Goal: Task Accomplishment & Management: Use online tool/utility

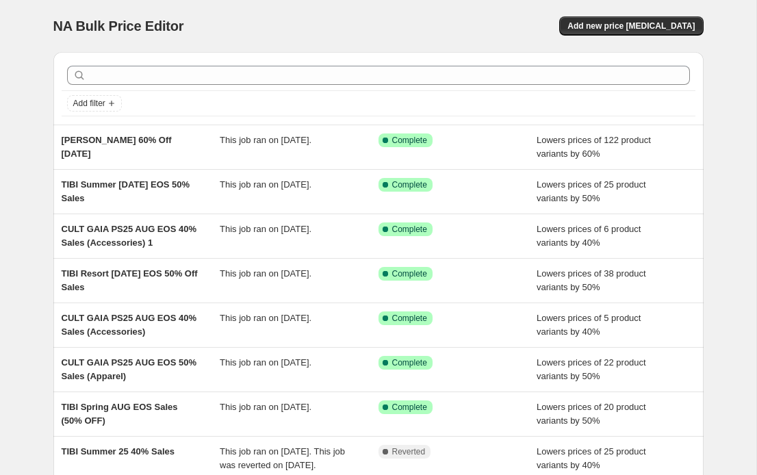
click at [37, 78] on div "NA Bulk Price Editor. This page is ready NA Bulk Price Editor Add new price [ME…" at bounding box center [378, 352] width 683 height 705
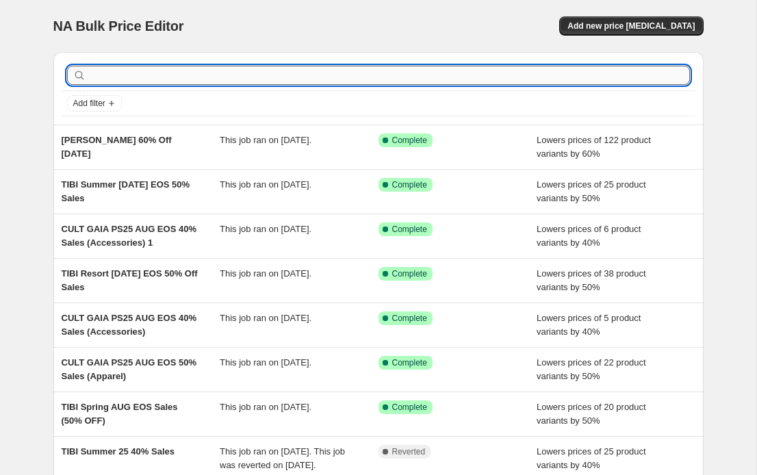
click at [169, 67] on input "text" at bounding box center [389, 75] width 601 height 19
type input "strathberry"
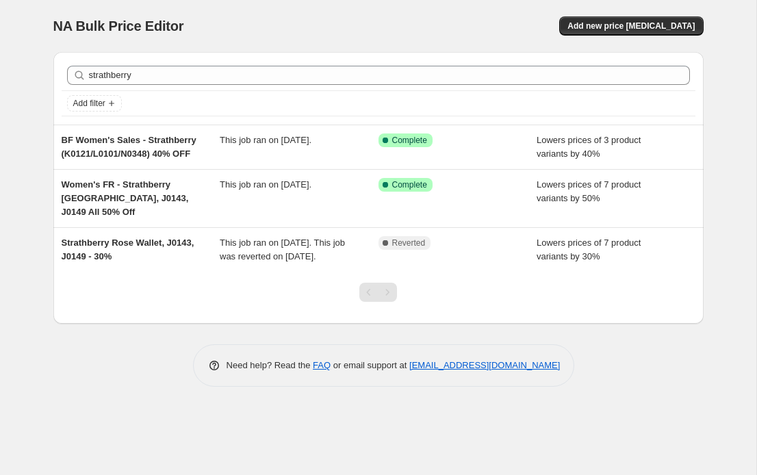
click at [263, 20] on div "NA Bulk Price Editor" at bounding box center [209, 25] width 313 height 19
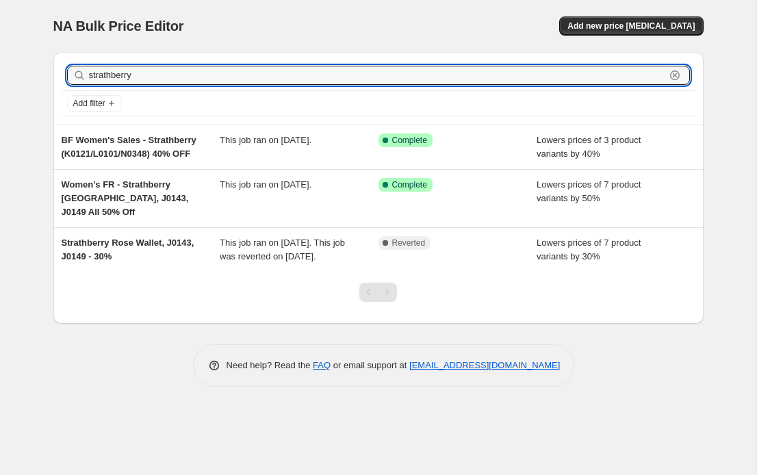
drag, startPoint x: 144, startPoint y: 81, endPoint x: -14, endPoint y: 50, distance: 161.2
click at [0, 50] on html "Home Settings Plans Skip to content NA Bulk Price Editor. This page is ready NA…" at bounding box center [378, 237] width 757 height 475
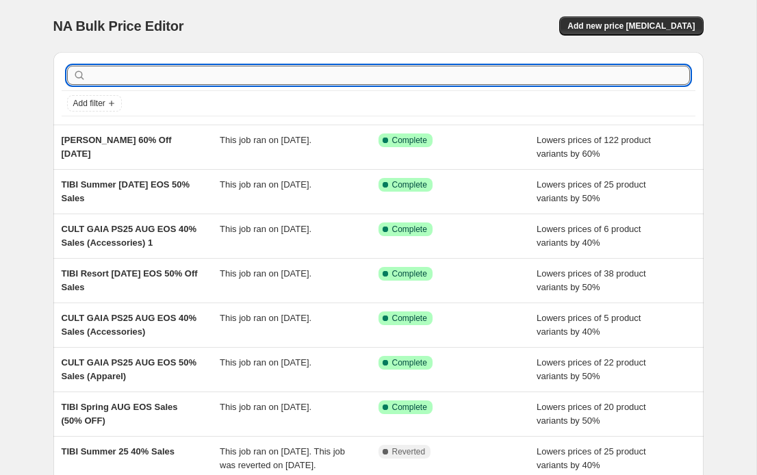
click at [143, 76] on input "text" at bounding box center [389, 75] width 601 height 19
type input "Strath"
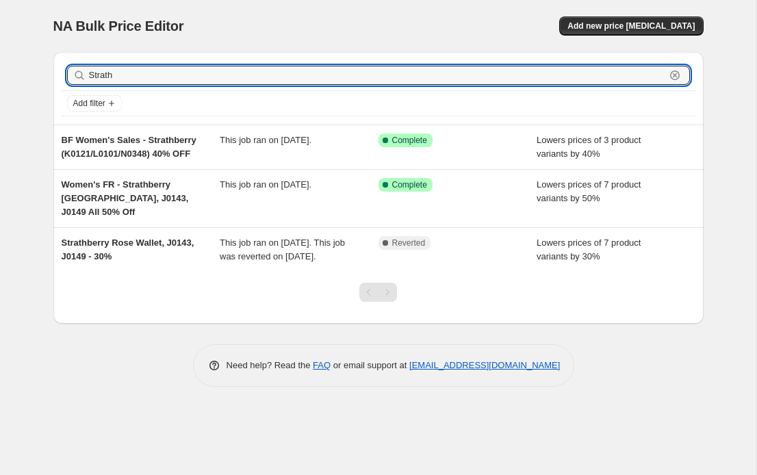
drag, startPoint x: 150, startPoint y: 79, endPoint x: -70, endPoint y: 47, distance: 222.3
click at [0, 47] on html "Home Settings Plans Skip to content NA Bulk Price Editor. This page is ready NA…" at bounding box center [378, 237] width 757 height 475
click at [435, 14] on div "NA Bulk Price Editor. This page is ready NA Bulk Price Editor Add new price [ME…" at bounding box center [378, 26] width 651 height 52
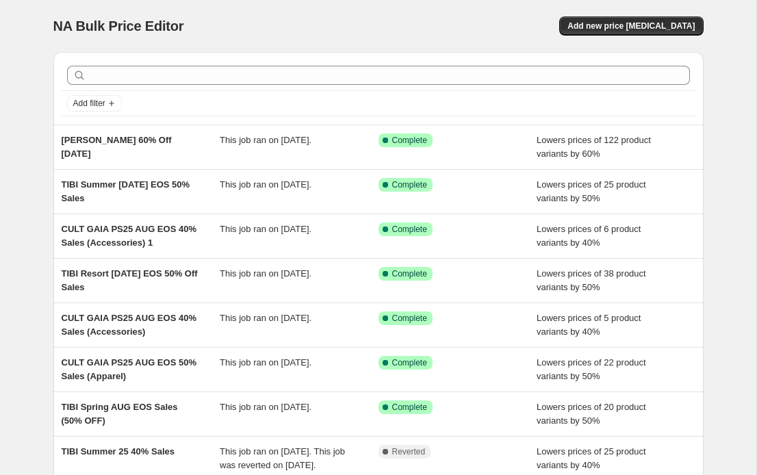
click at [105, 117] on div "Add filter" at bounding box center [378, 88] width 651 height 73
click at [104, 107] on span "Add filter" at bounding box center [89, 103] width 32 height 11
click at [101, 127] on span "Job status" at bounding box center [94, 130] width 40 height 10
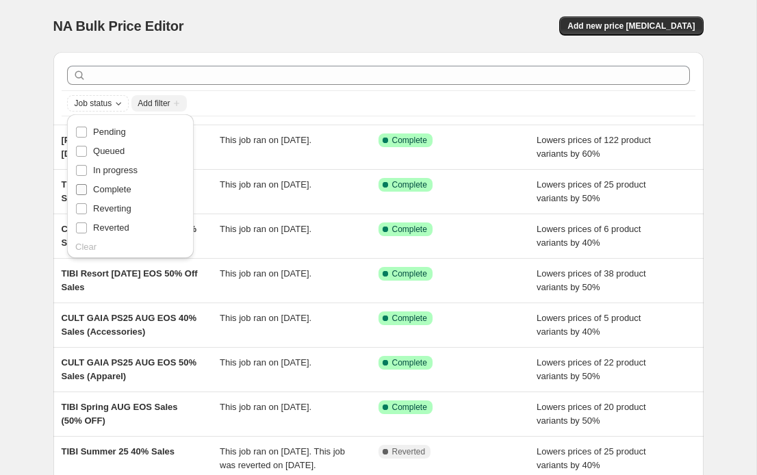
click at [117, 190] on span "Complete" at bounding box center [112, 189] width 38 height 10
click at [87, 190] on input "Complete" at bounding box center [81, 189] width 11 height 11
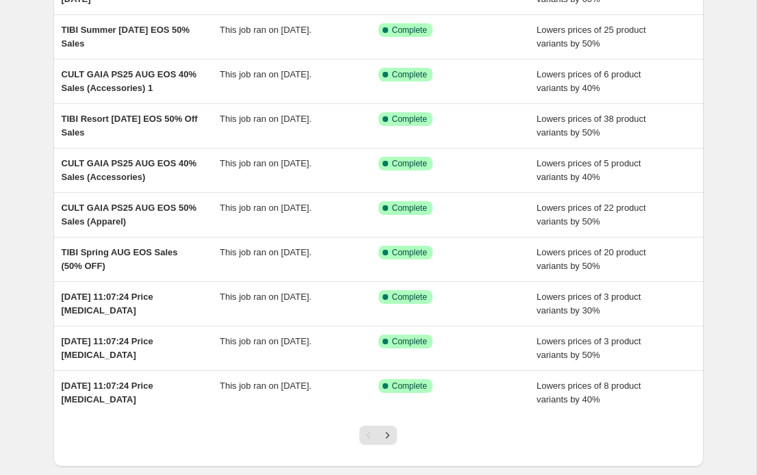
scroll to position [163, 0]
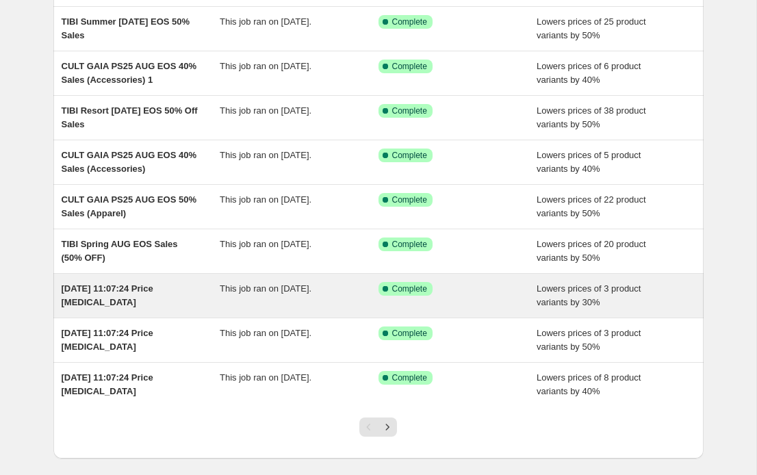
click at [97, 286] on span "[DATE] 11:07:24 Price [MEDICAL_DATA]" at bounding box center [108, 296] width 92 height 24
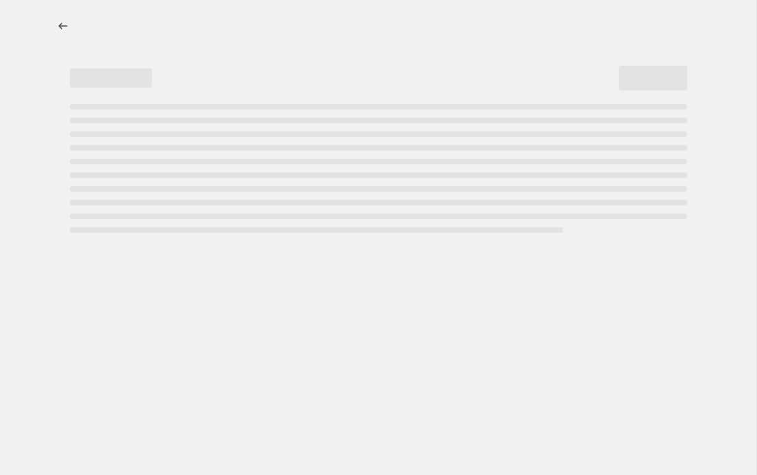
select select "percentage"
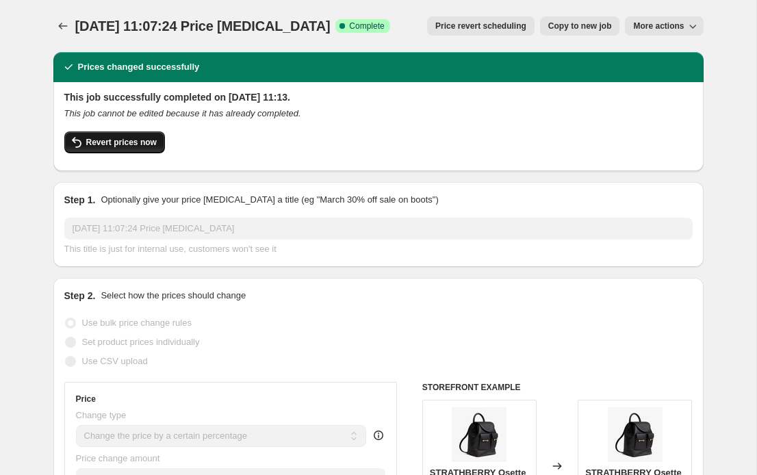
click at [108, 150] on button "Revert prices now" at bounding box center [114, 142] width 101 height 22
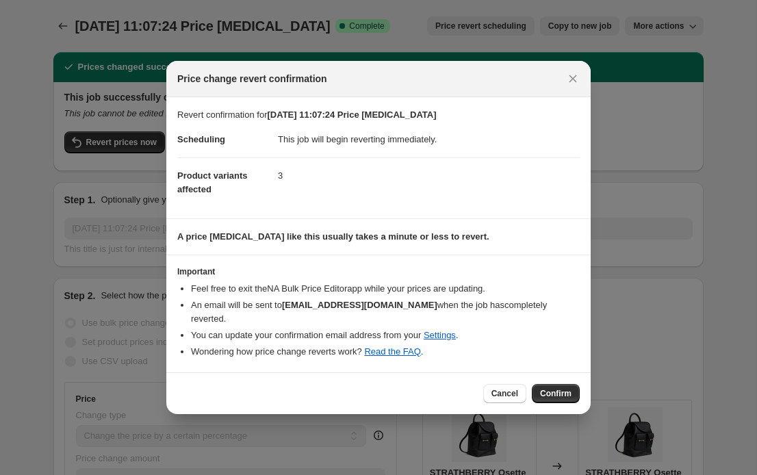
click at [550, 388] on span "Confirm" at bounding box center [556, 393] width 32 height 11
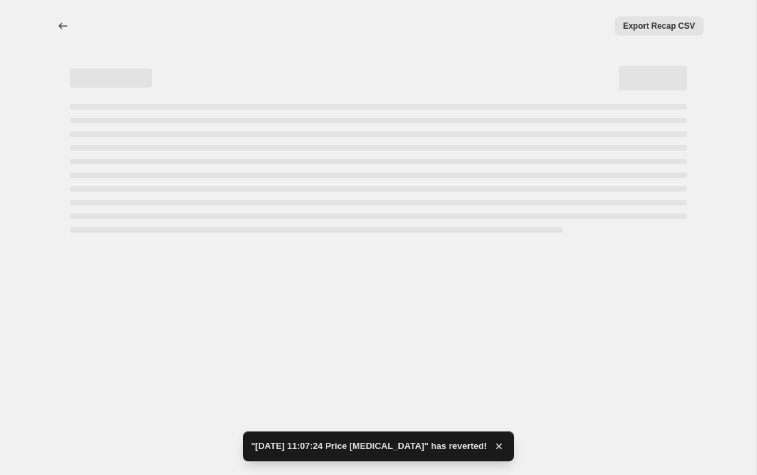
select select "percentage"
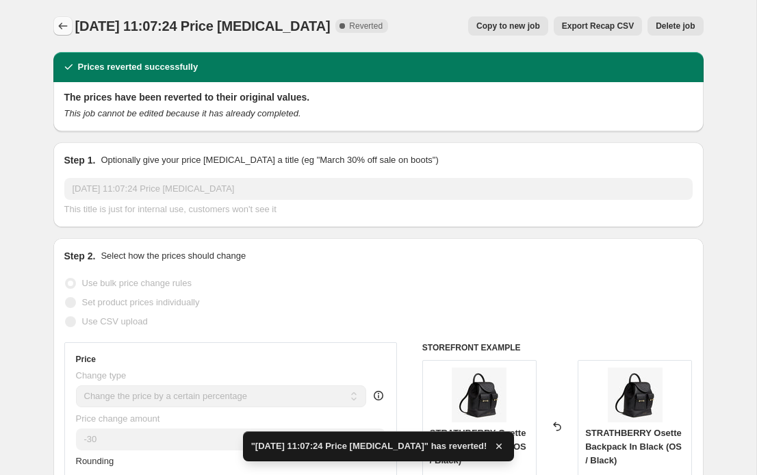
click at [64, 26] on icon "Price change jobs" at bounding box center [62, 26] width 9 height 7
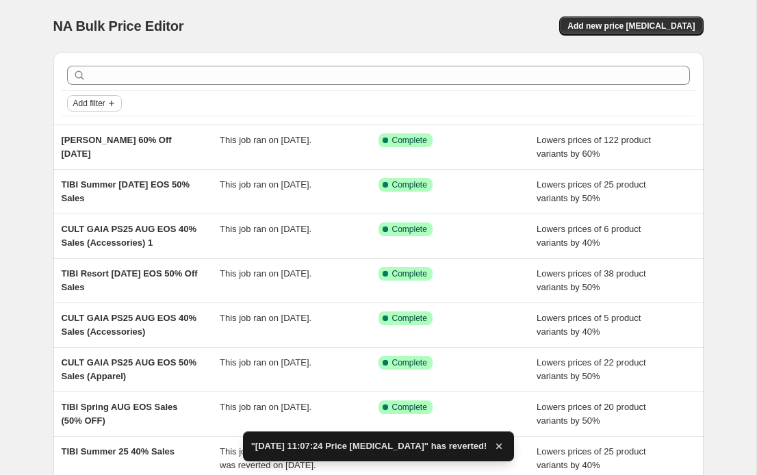
click at [97, 102] on span "Add filter" at bounding box center [89, 103] width 32 height 11
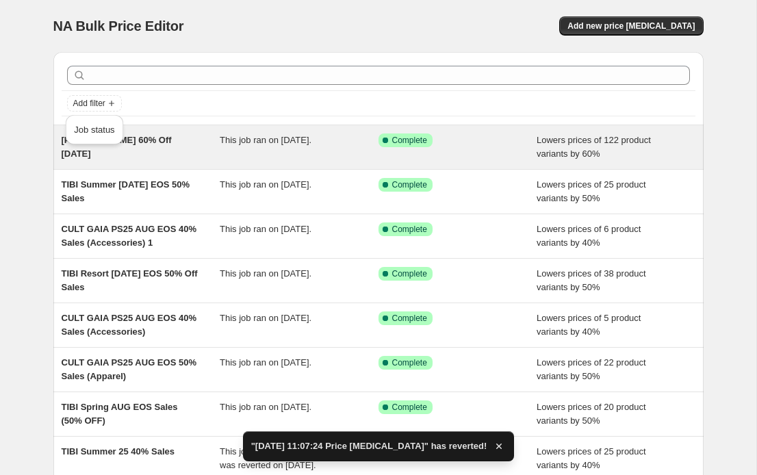
click at [101, 131] on span "Job status" at bounding box center [94, 130] width 40 height 10
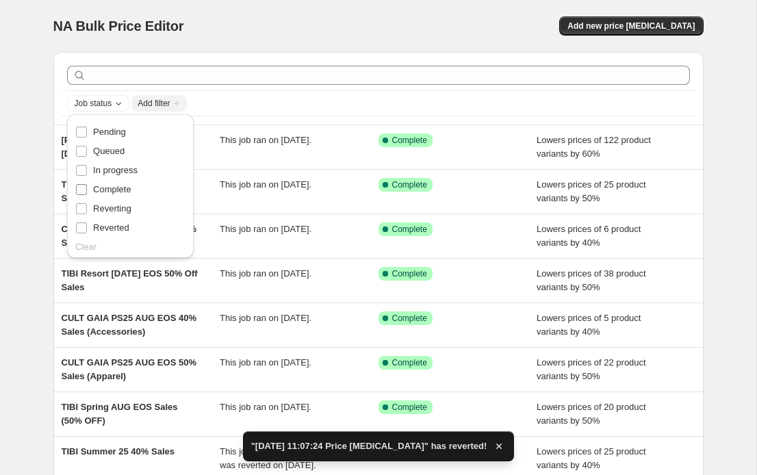
click at [97, 186] on span "Complete" at bounding box center [112, 189] width 38 height 10
click at [87, 186] on input "Complete" at bounding box center [81, 189] width 11 height 11
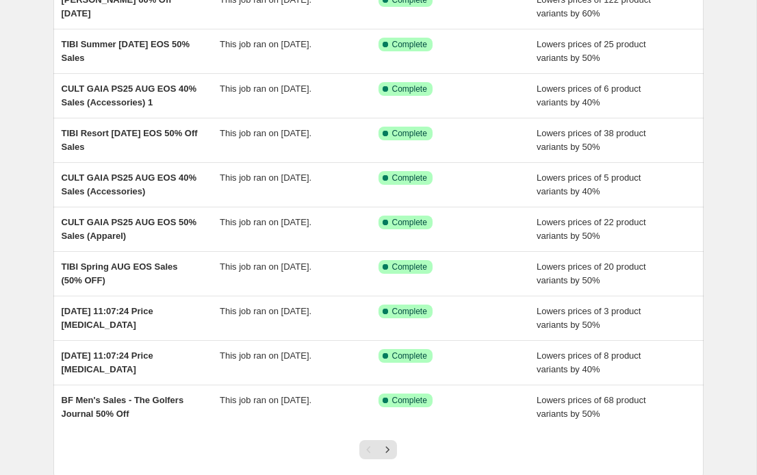
scroll to position [153, 0]
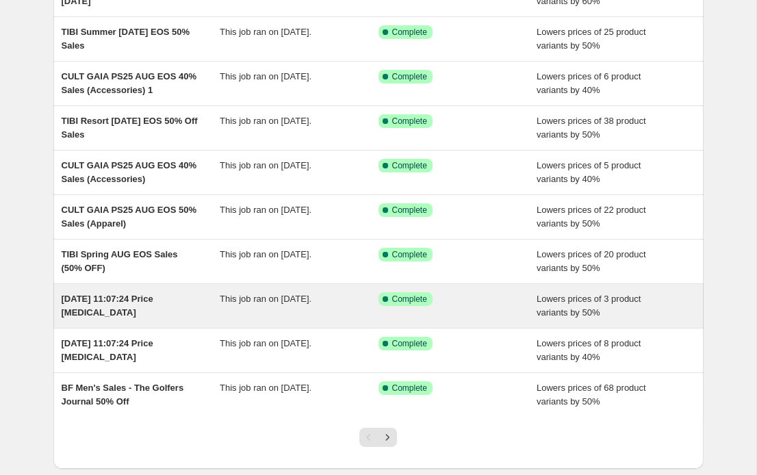
click at [124, 310] on div "[DATE] 11:07:24 Price [MEDICAL_DATA]" at bounding box center [141, 305] width 159 height 27
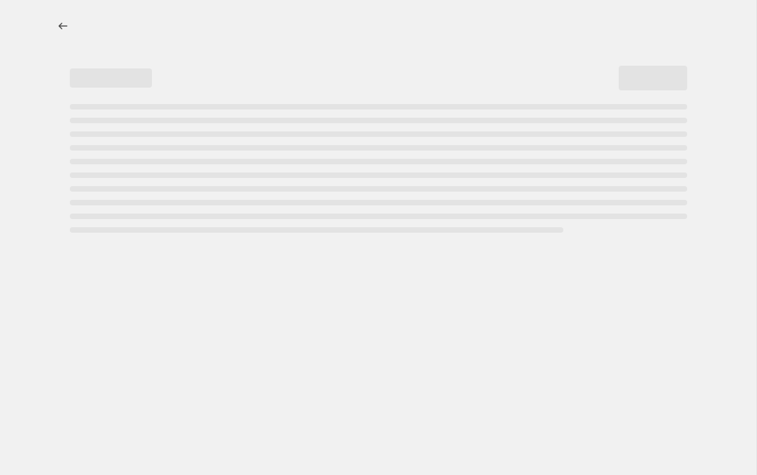
select select "percentage"
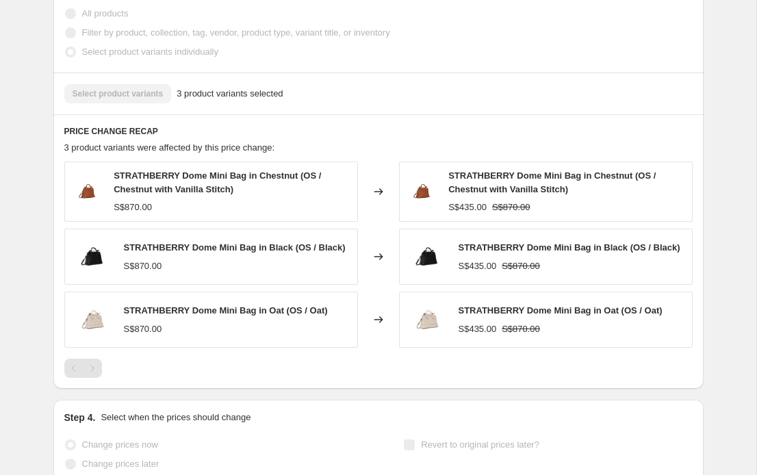
scroll to position [909, 0]
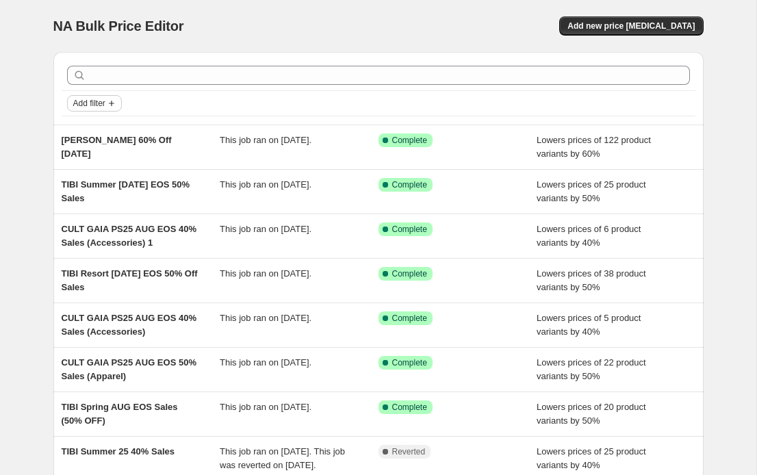
click at [92, 97] on button "Add filter" at bounding box center [94, 103] width 55 height 16
click at [99, 132] on span "Job status" at bounding box center [94, 130] width 40 height 10
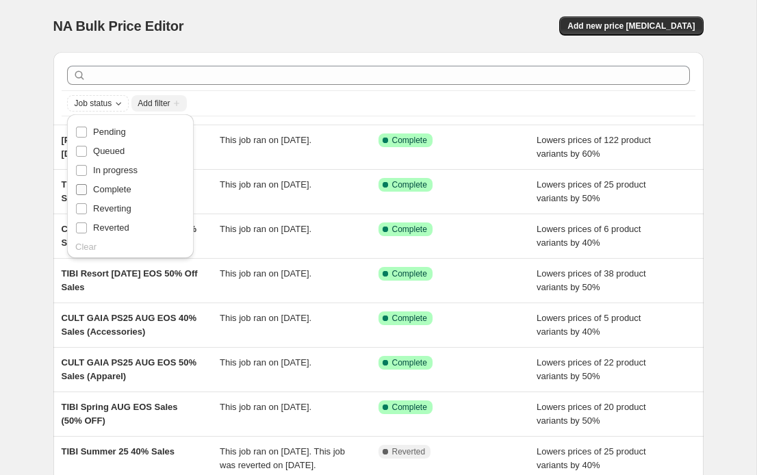
click at [97, 192] on span "Complete" at bounding box center [112, 189] width 38 height 10
click at [87, 192] on input "Complete" at bounding box center [81, 189] width 11 height 11
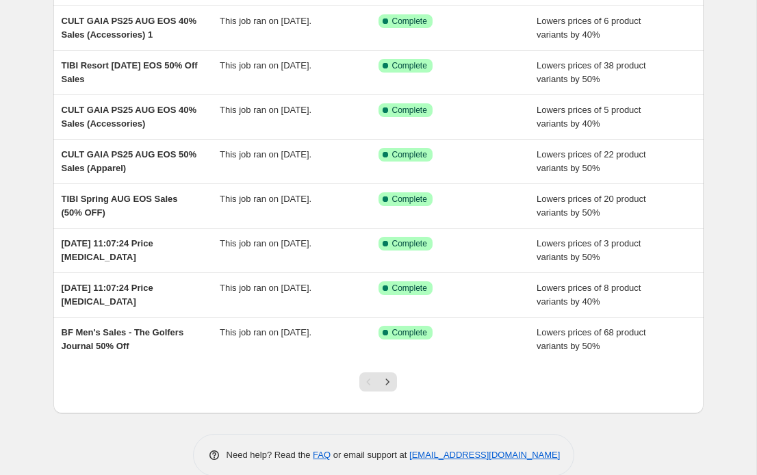
scroll to position [225, 0]
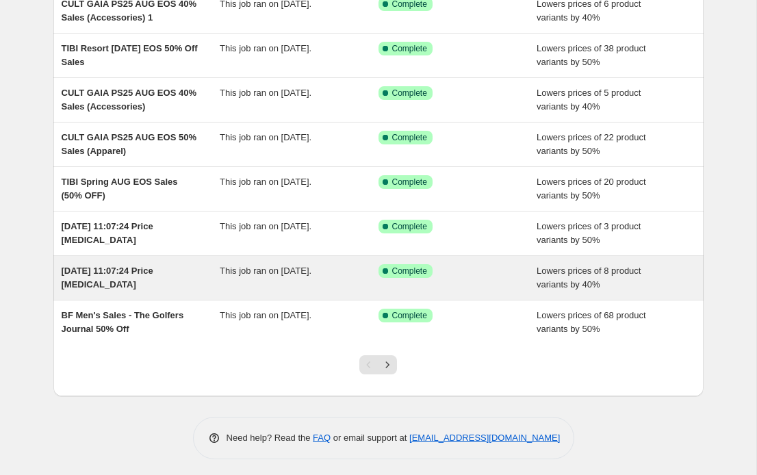
click at [88, 271] on span "[DATE] 11:07:24 Price [MEDICAL_DATA]" at bounding box center [108, 278] width 92 height 24
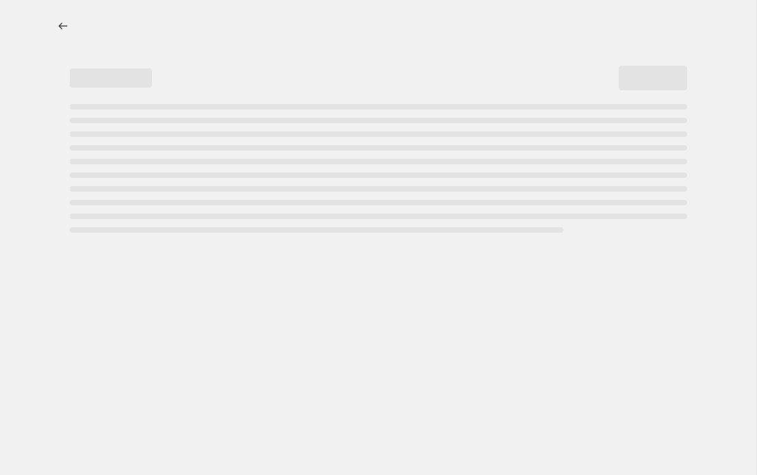
select select "percentage"
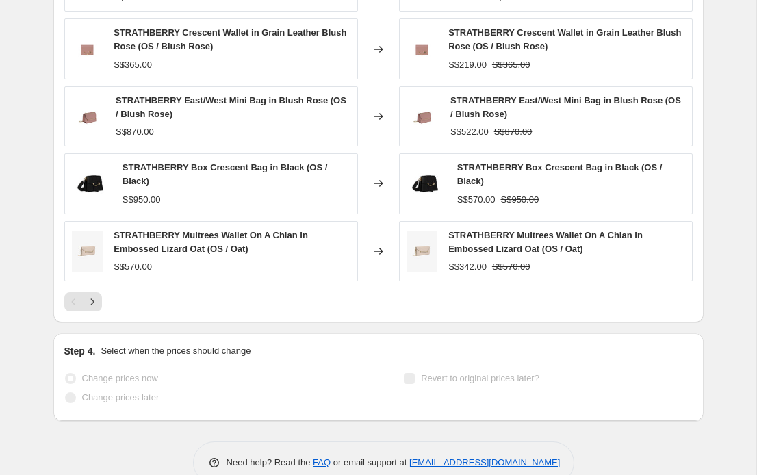
scroll to position [1051, 0]
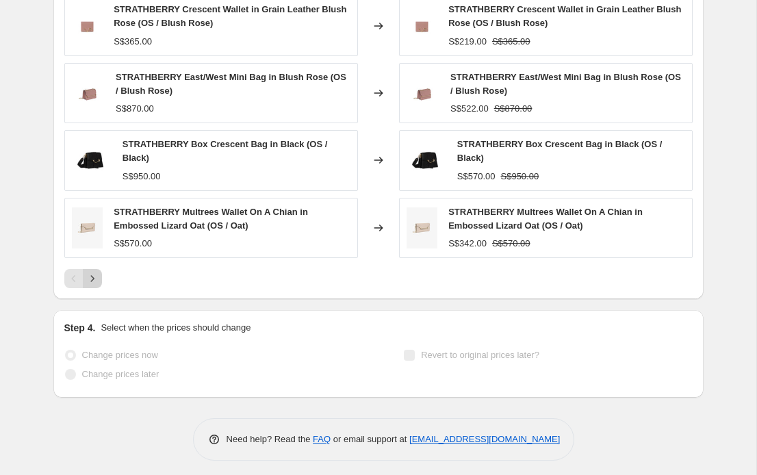
click at [92, 272] on icon "Next" at bounding box center [93, 279] width 14 height 14
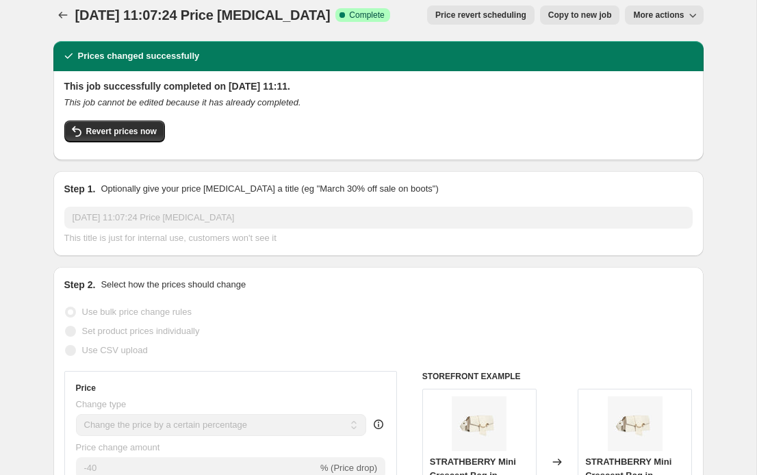
scroll to position [0, 0]
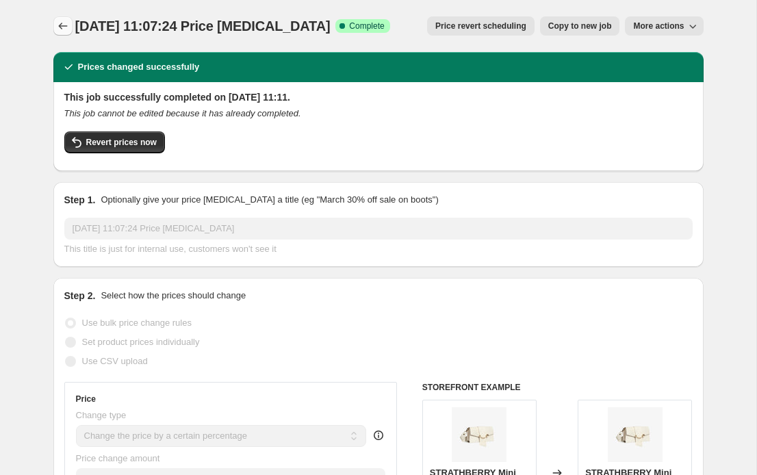
click at [66, 26] on icon "Price change jobs" at bounding box center [62, 26] width 9 height 7
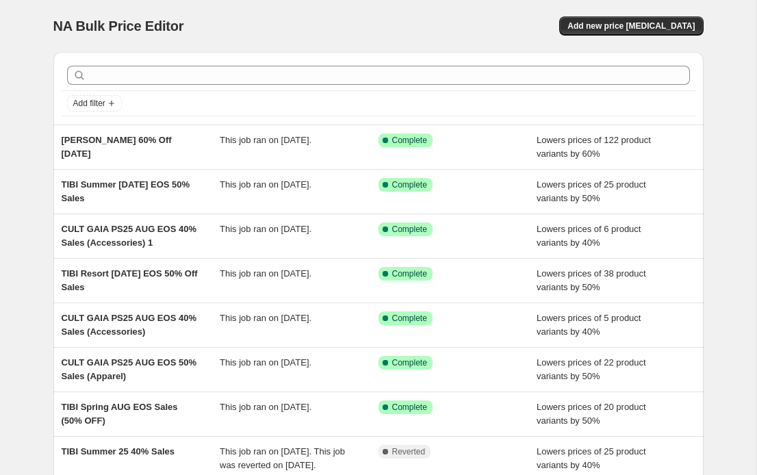
click at [97, 112] on div "Add filter" at bounding box center [379, 103] width 634 height 25
click at [99, 107] on span "Add filter" at bounding box center [89, 103] width 32 height 11
click at [86, 129] on span "Job status" at bounding box center [94, 130] width 40 height 10
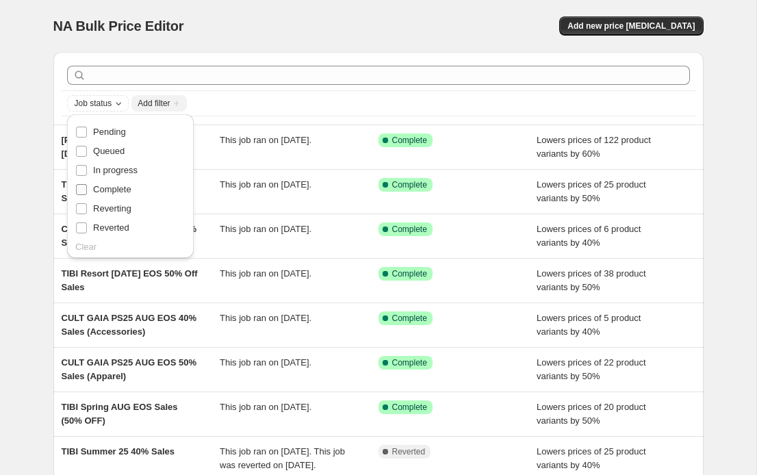
click at [95, 188] on span "Complete" at bounding box center [112, 189] width 38 height 10
click at [87, 188] on input "Complete" at bounding box center [81, 189] width 11 height 11
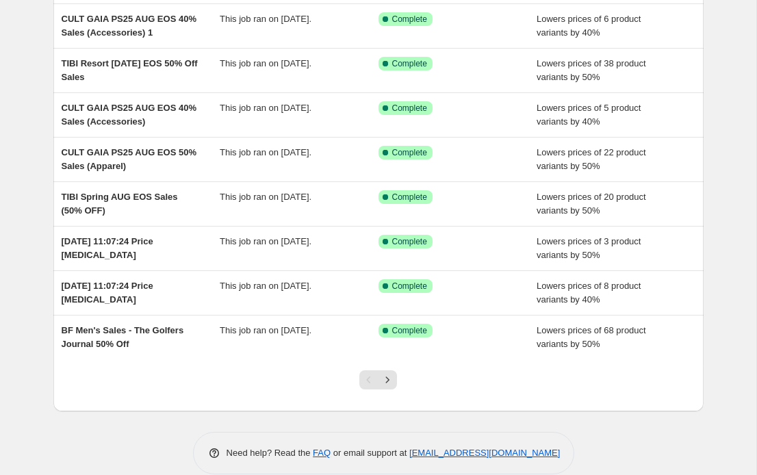
scroll to position [225, 0]
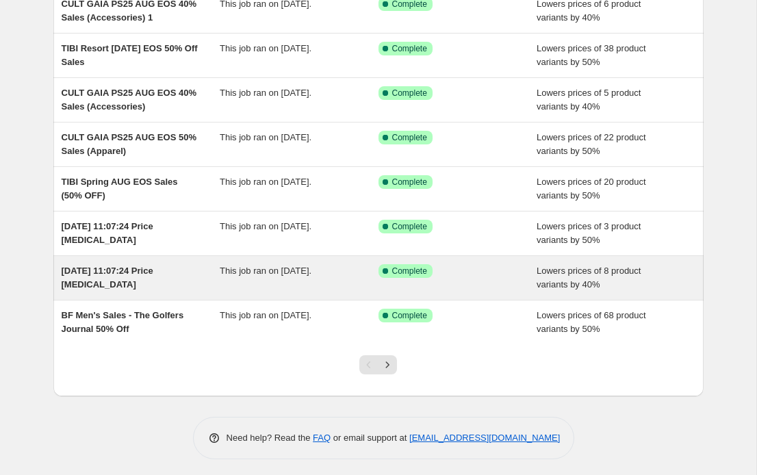
click at [100, 259] on div "[DATE] 11:07:24 Price [MEDICAL_DATA] This job ran on [DATE]. Success Complete C…" at bounding box center [378, 278] width 651 height 44
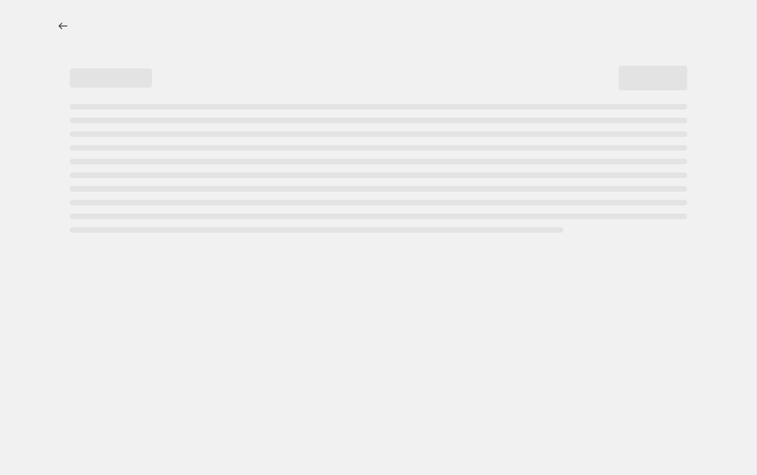
select select "percentage"
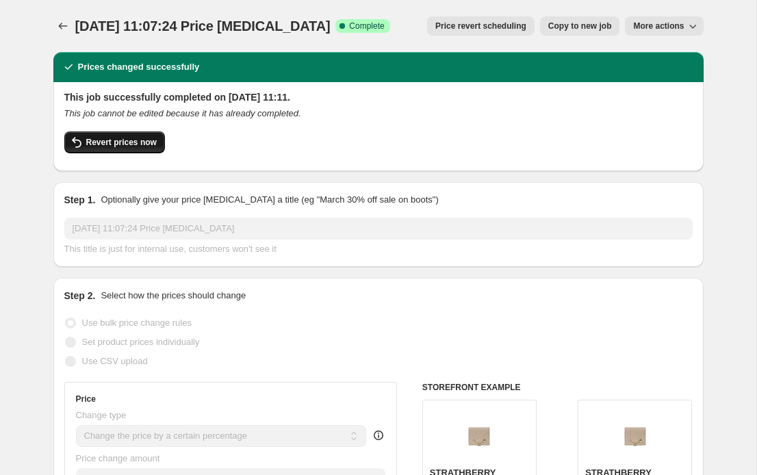
click at [134, 136] on button "Revert prices now" at bounding box center [114, 142] width 101 height 22
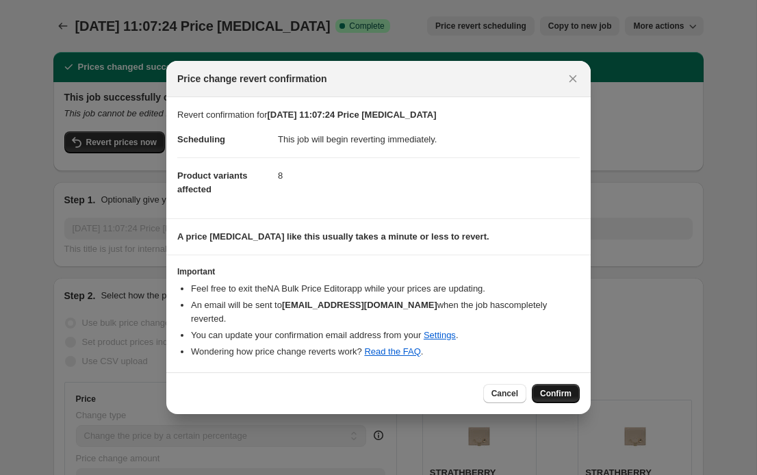
click at [563, 388] on span "Confirm" at bounding box center [556, 393] width 32 height 11
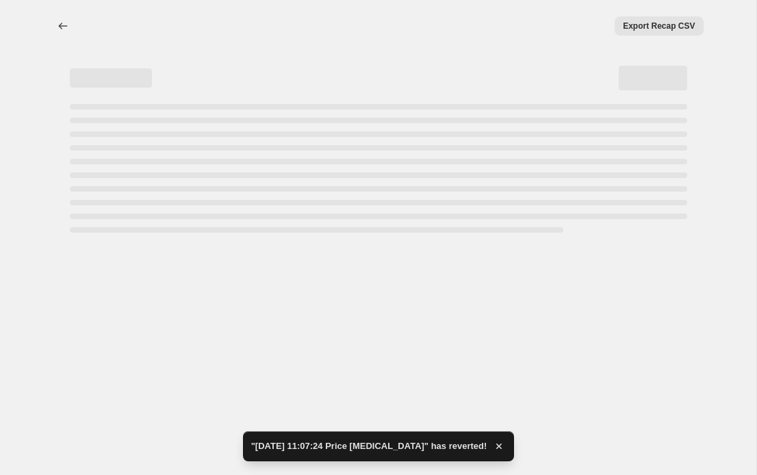
select select "percentage"
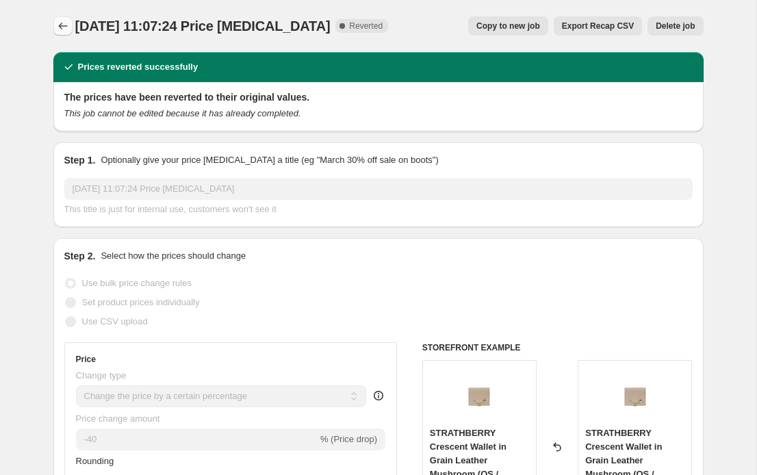
click at [61, 27] on icon "Price change jobs" at bounding box center [63, 26] width 14 height 14
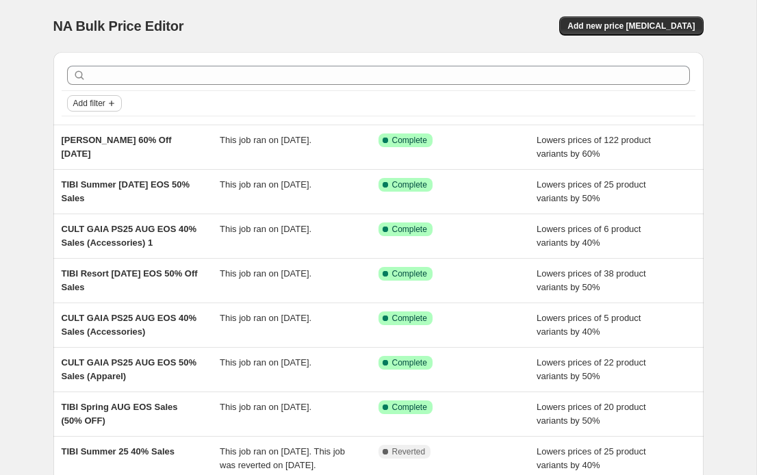
click at [103, 99] on span "Add filter" at bounding box center [89, 103] width 32 height 11
click at [99, 125] on span "Job status" at bounding box center [94, 130] width 40 height 10
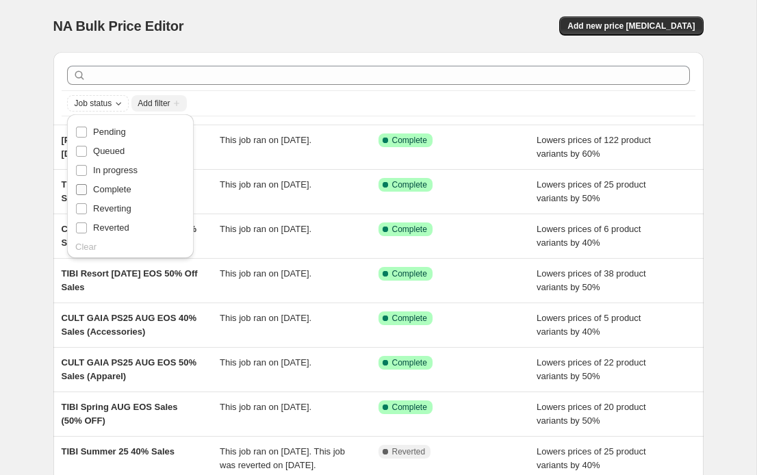
click at [92, 188] on label "Complete" at bounding box center [103, 189] width 56 height 19
click at [87, 188] on input "Complete" at bounding box center [81, 189] width 11 height 11
checkbox input "true"
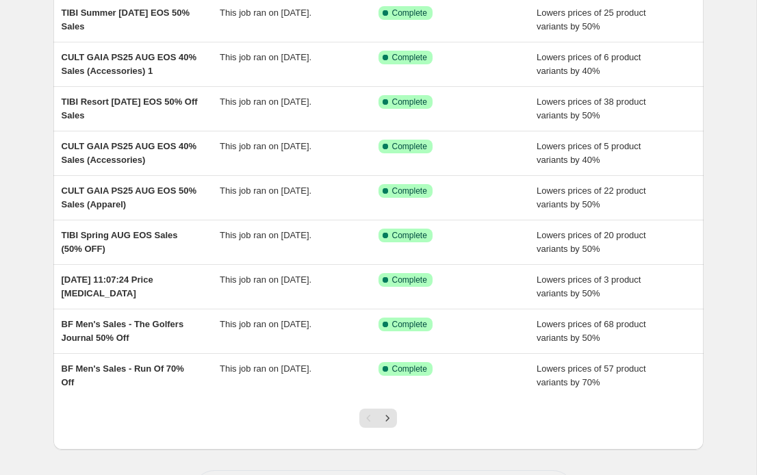
scroll to position [225, 0]
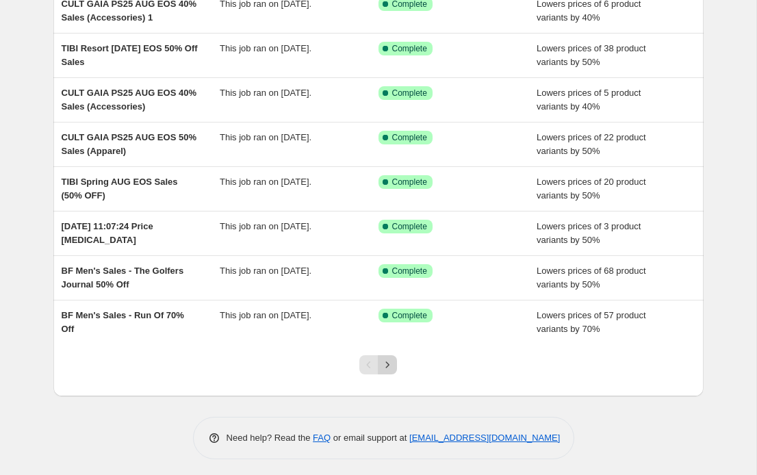
click at [393, 358] on icon "Next" at bounding box center [388, 365] width 14 height 14
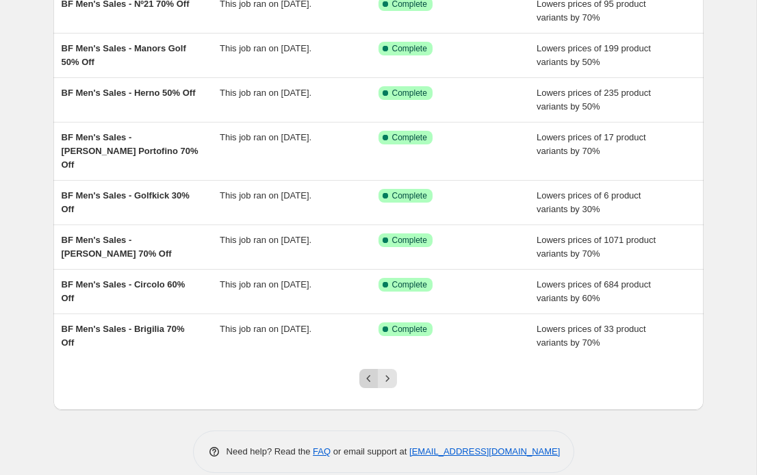
click at [361, 369] on button "Previous" at bounding box center [369, 378] width 19 height 19
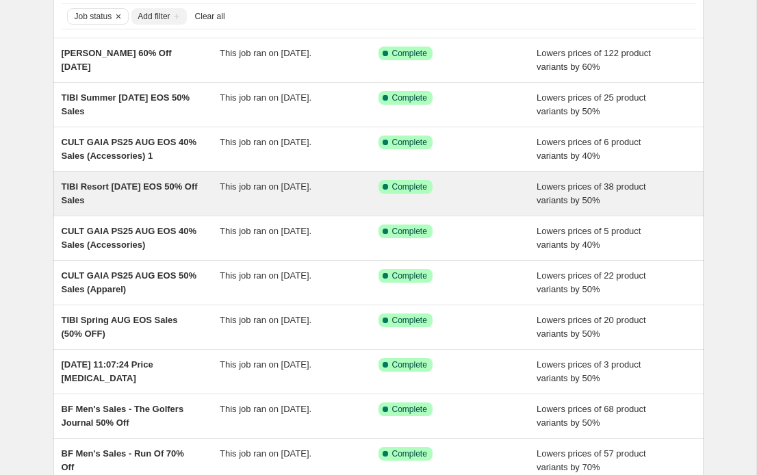
scroll to position [0, 0]
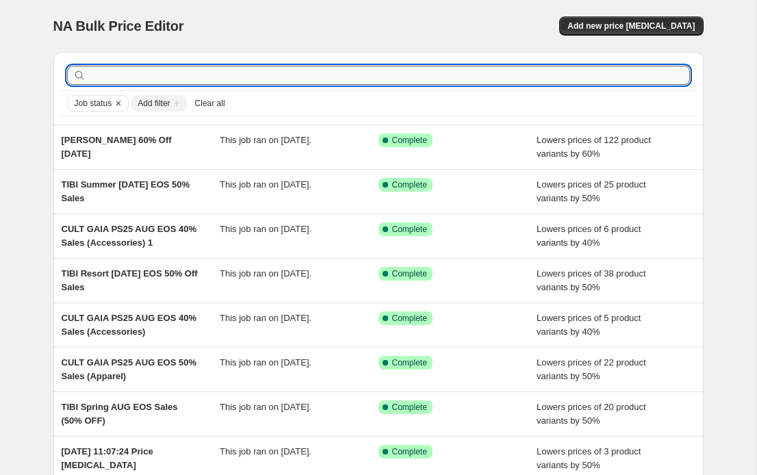
click at [118, 80] on input "text" at bounding box center [389, 75] width 601 height 19
type input "strathberry"
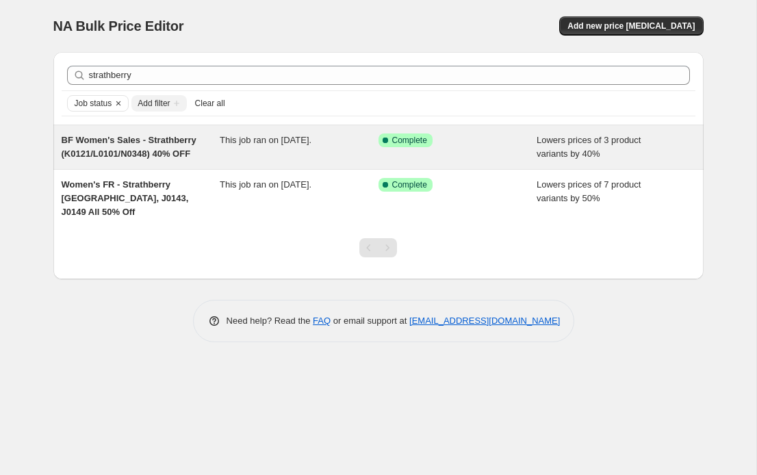
click at [72, 161] on div "BF Women's Sales - Strathberry (K0121/L0101/N0348) 40% OFF" at bounding box center [141, 147] width 159 height 27
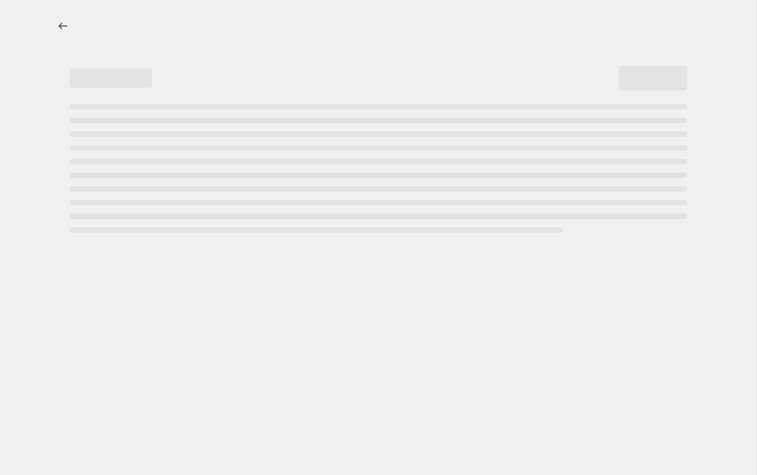
select select "percentage"
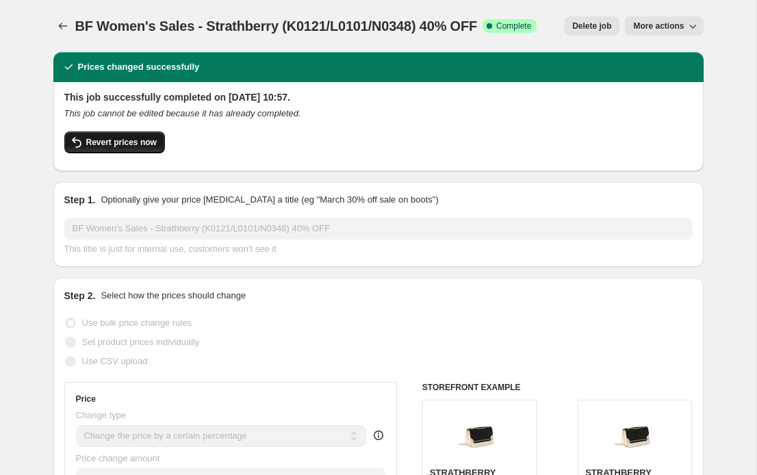
click at [125, 142] on span "Revert prices now" at bounding box center [121, 142] width 71 height 11
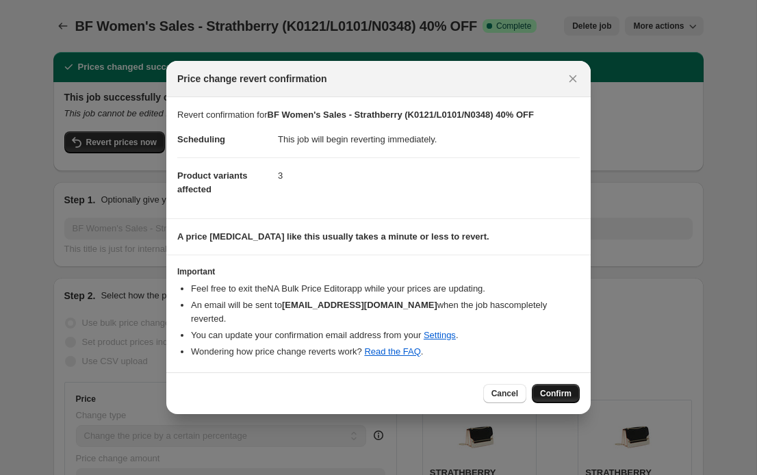
click at [553, 388] on span "Confirm" at bounding box center [556, 393] width 32 height 11
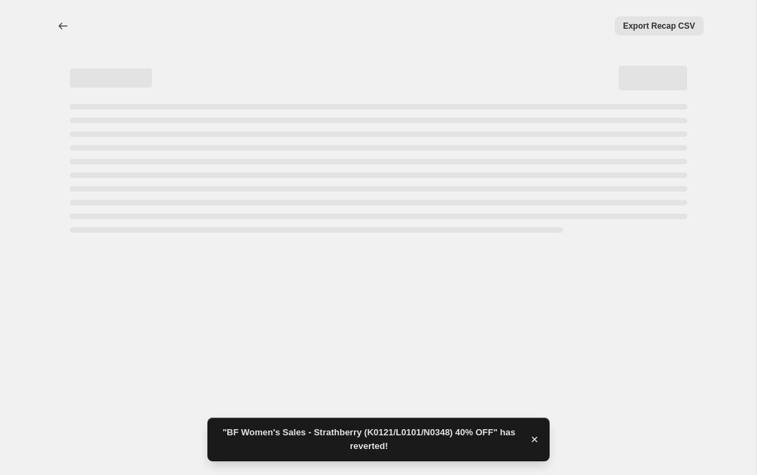
select select "percentage"
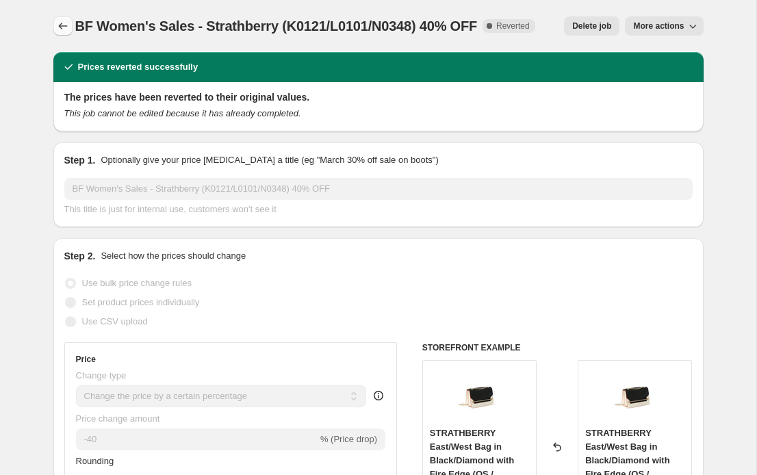
click at [63, 24] on icon "Price change jobs" at bounding box center [63, 26] width 14 height 14
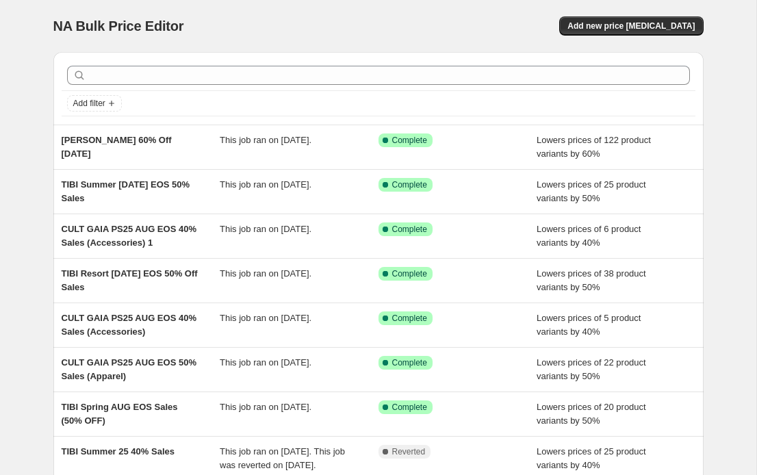
click at [120, 86] on div at bounding box center [379, 75] width 634 height 30
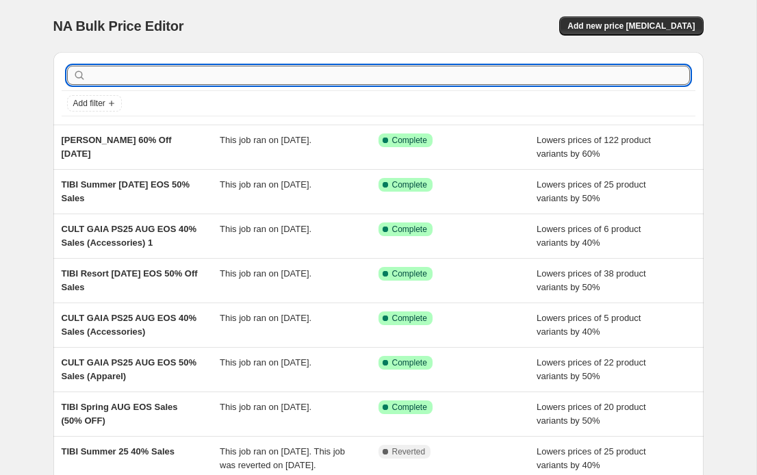
click at [120, 75] on input "text" at bounding box center [389, 75] width 601 height 19
type input "l0037"
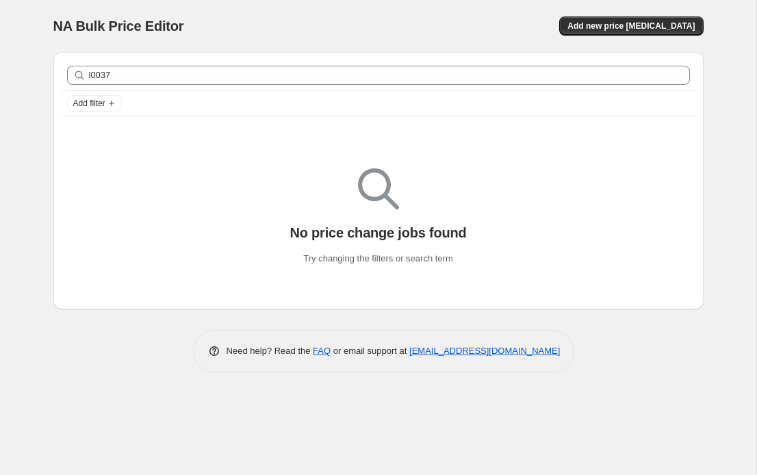
drag, startPoint x: 165, startPoint y: 87, endPoint x: 83, endPoint y: 77, distance: 82.7
click at [83, 78] on div "l0037 Clear" at bounding box center [379, 75] width 634 height 30
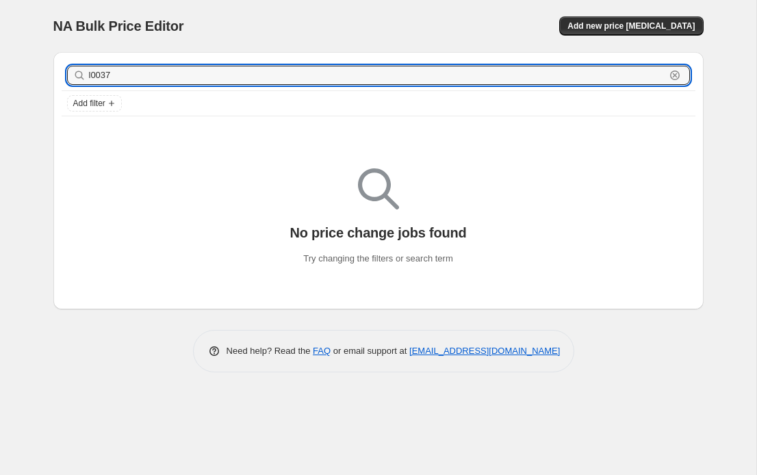
drag, startPoint x: 113, startPoint y: 79, endPoint x: -10, endPoint y: 77, distance: 123.3
click at [0, 77] on html "Home Settings Plans Skip to content NA Bulk Price Editor. This page is ready NA…" at bounding box center [378, 237] width 757 height 475
paste input "STRATHBERRY Nano Tote Bag in Saffiano Leather Cappuccino"
type input "STRATHBERRY Nano Tote Bag in Saffiano Leather Cappuccino"
click at [688, 71] on div "STRATHBERRY Nano Tote Bag in Saffiano Leather Cappuccino Clear" at bounding box center [378, 75] width 623 height 19
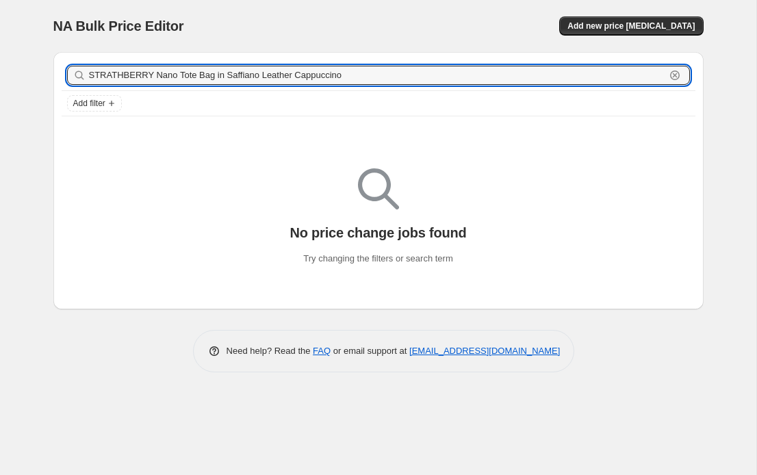
click at [680, 80] on icon "button" at bounding box center [675, 75] width 14 height 14
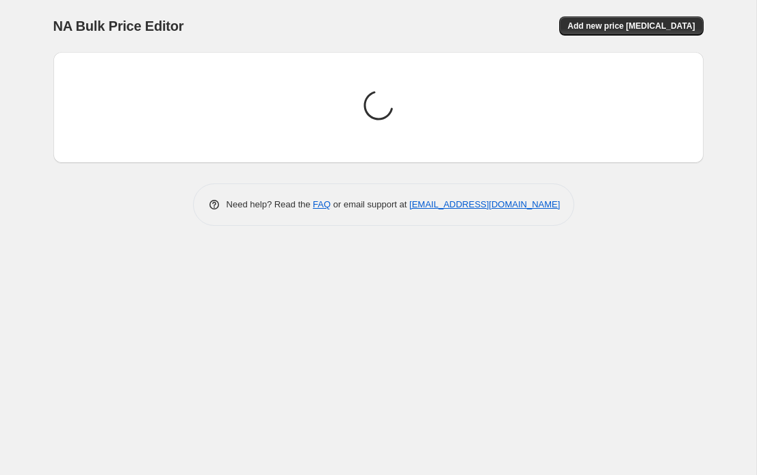
click at [43, 138] on div "Loading price change jobs..." at bounding box center [373, 102] width 662 height 122
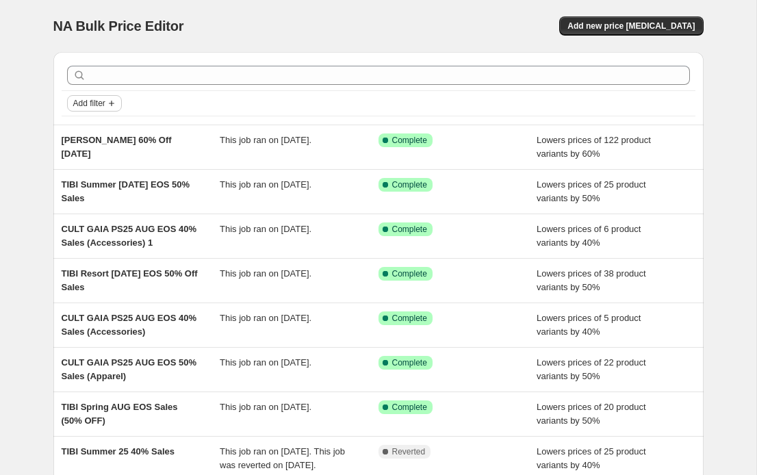
click at [88, 105] on span "Add filter" at bounding box center [89, 103] width 32 height 11
click at [95, 125] on span "Job status" at bounding box center [94, 130] width 40 height 10
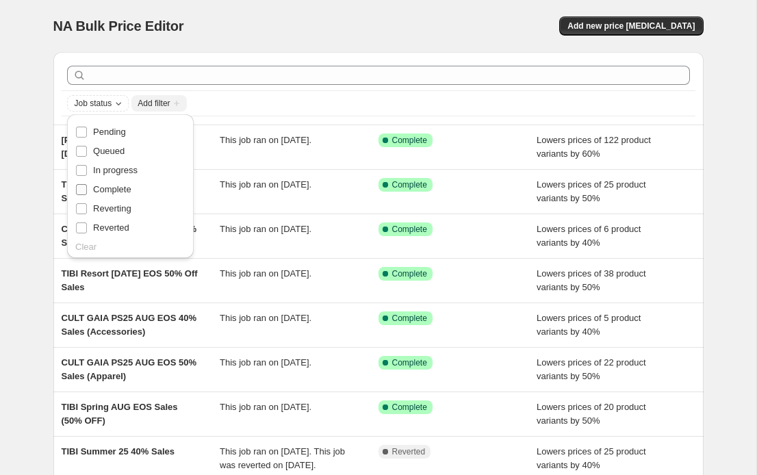
click at [96, 187] on span "Complete" at bounding box center [112, 189] width 38 height 10
click at [87, 187] on input "Complete" at bounding box center [81, 189] width 11 height 11
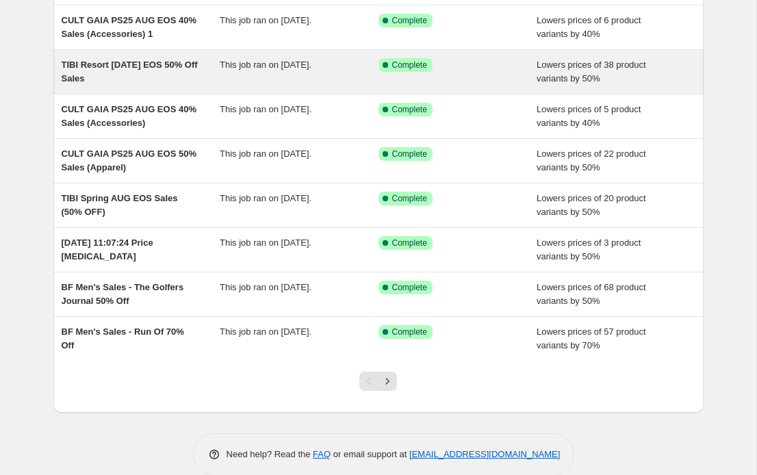
scroll to position [211, 0]
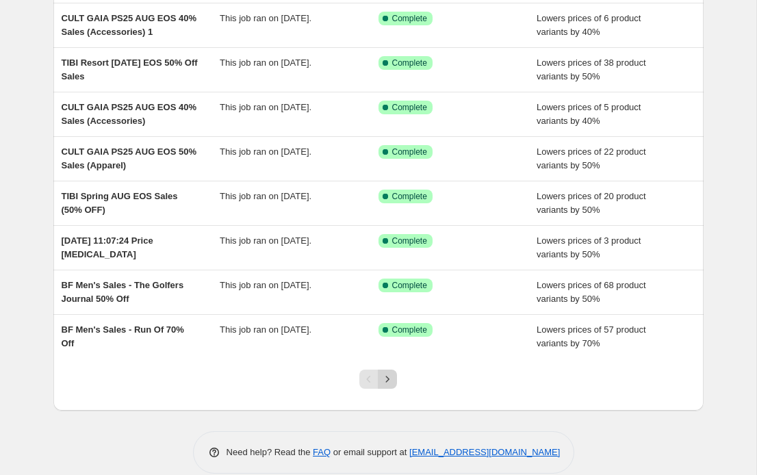
click at [392, 373] on icon "Next" at bounding box center [388, 380] width 14 height 14
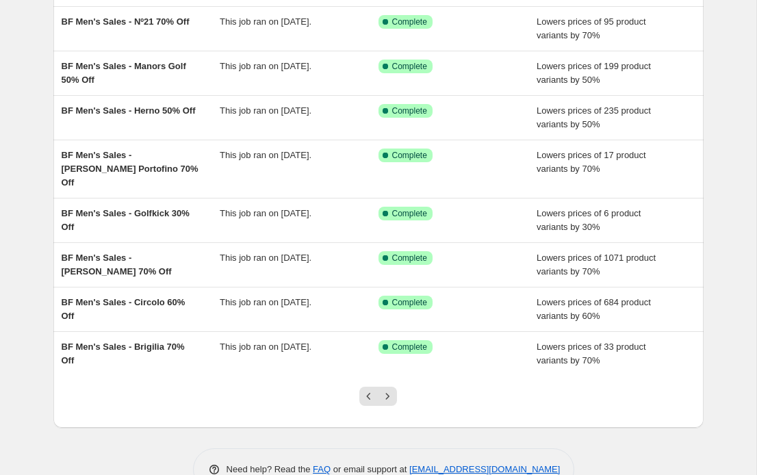
scroll to position [221, 0]
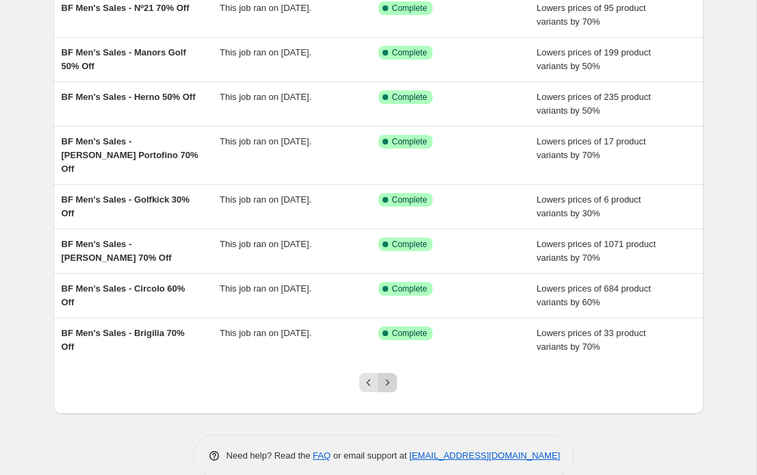
click at [390, 376] on icon "Next" at bounding box center [388, 383] width 14 height 14
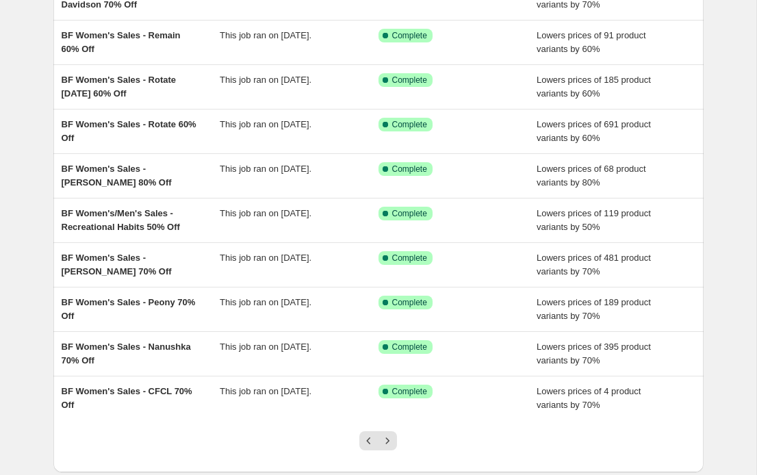
scroll to position [154, 0]
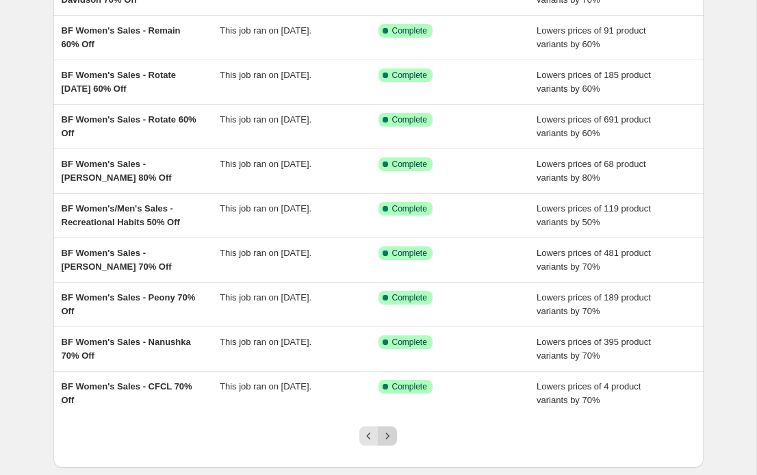
click at [386, 433] on icon "Next" at bounding box center [387, 436] width 3 height 6
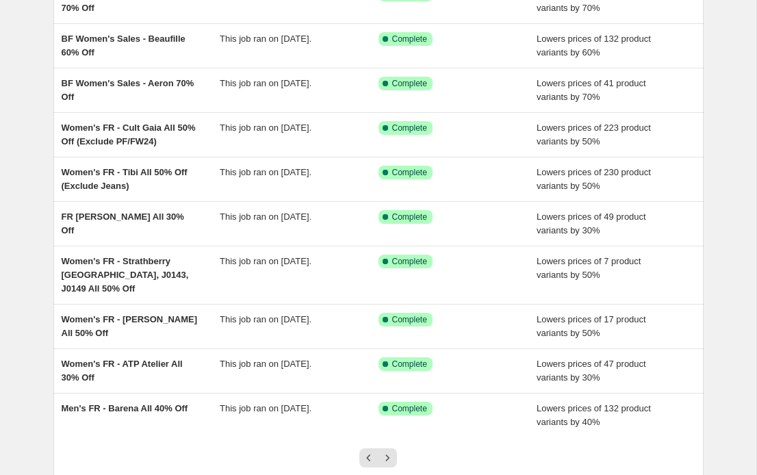
scroll to position [147, 0]
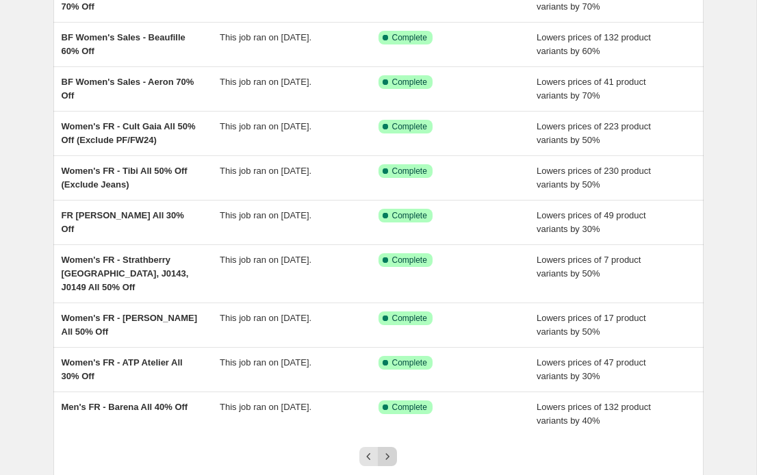
click at [394, 452] on icon "Next" at bounding box center [388, 457] width 14 height 14
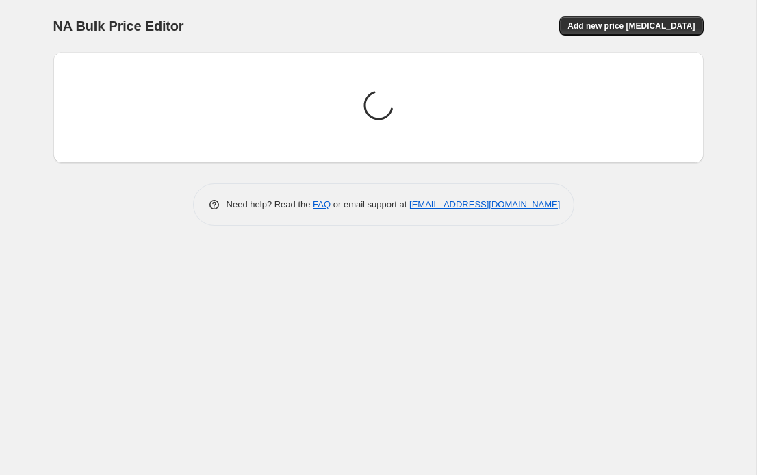
scroll to position [0, 0]
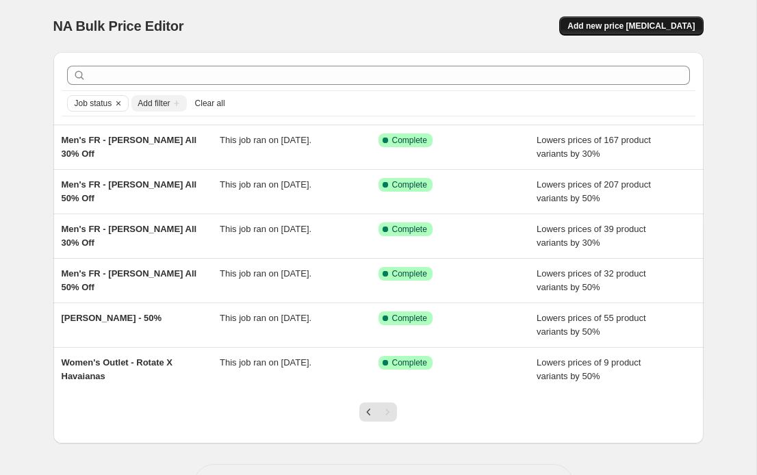
click at [636, 28] on span "Add new price [MEDICAL_DATA]" at bounding box center [631, 26] width 127 height 11
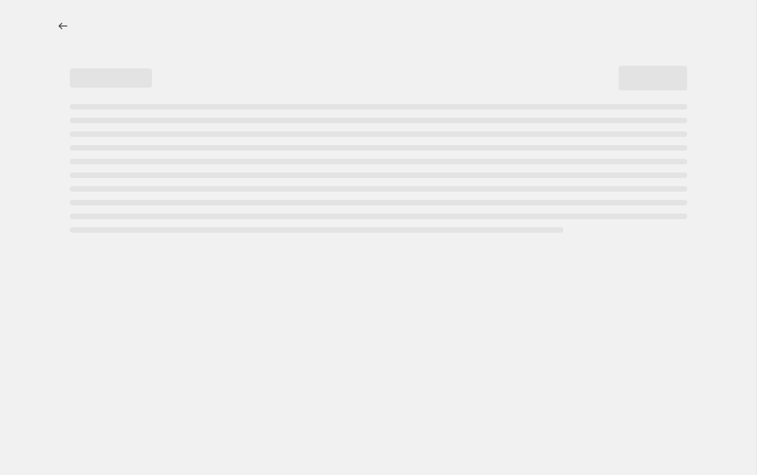
select select "percentage"
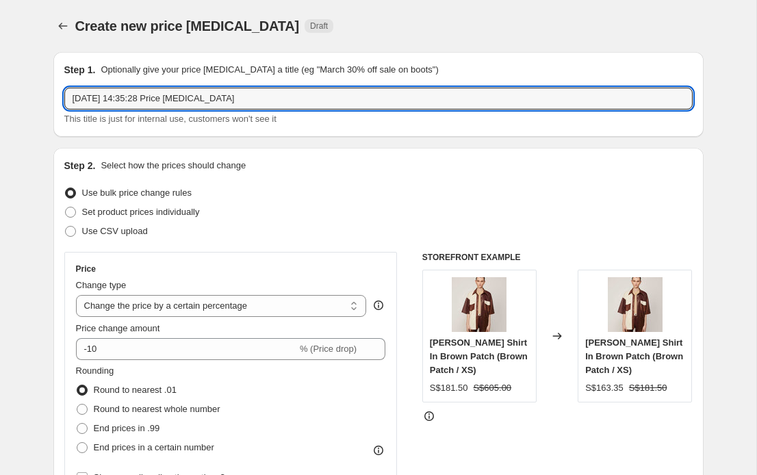
drag, startPoint x: 253, startPoint y: 97, endPoint x: -5, endPoint y: 97, distance: 258.2
click at [0, 97] on html "Home Settings Plans Skip to content Create new price [MEDICAL_DATA]. This page …" at bounding box center [378, 237] width 757 height 475
type input "STRATHBERRY 40% Off (All except 50% Off items) [DATE]"
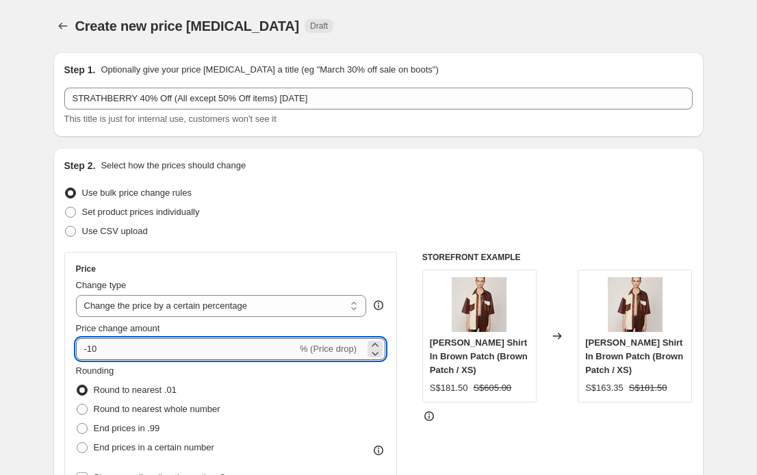
click at [101, 349] on input "-10" at bounding box center [186, 349] width 221 height 22
type input "-40"
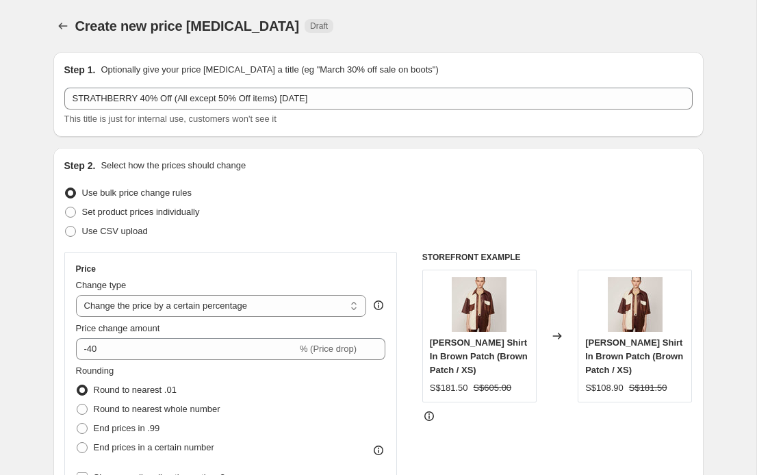
click at [325, 212] on div "Set product prices individually" at bounding box center [378, 212] width 629 height 19
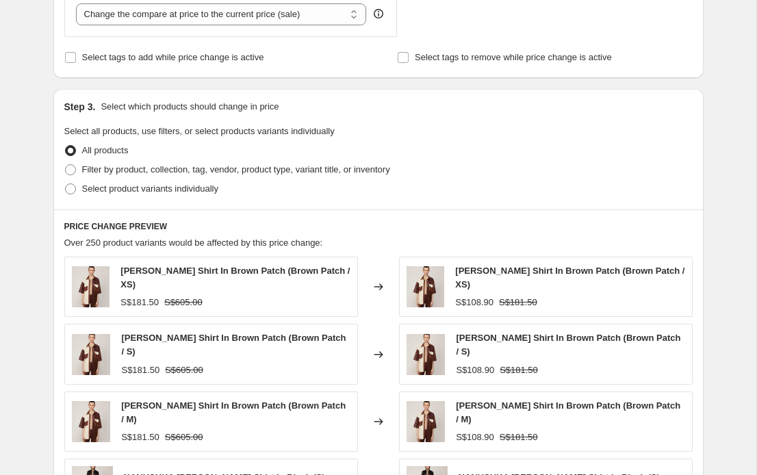
scroll to position [519, 0]
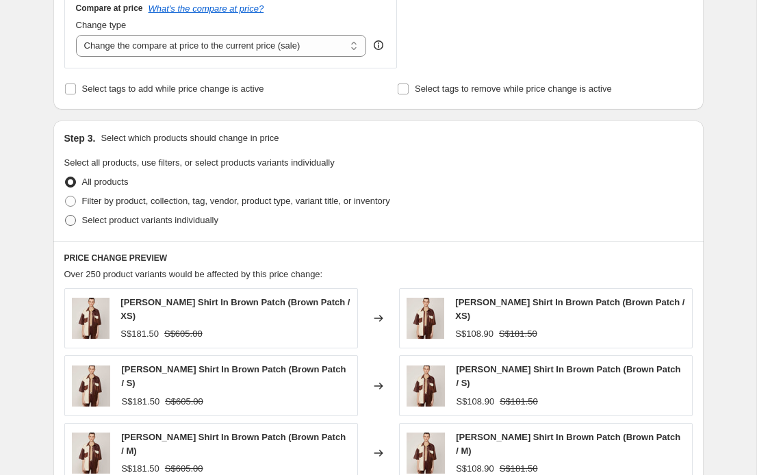
click at [160, 223] on span "Select product variants individually" at bounding box center [150, 220] width 136 height 10
click at [66, 216] on input "Select product variants individually" at bounding box center [65, 215] width 1 height 1
radio input "true"
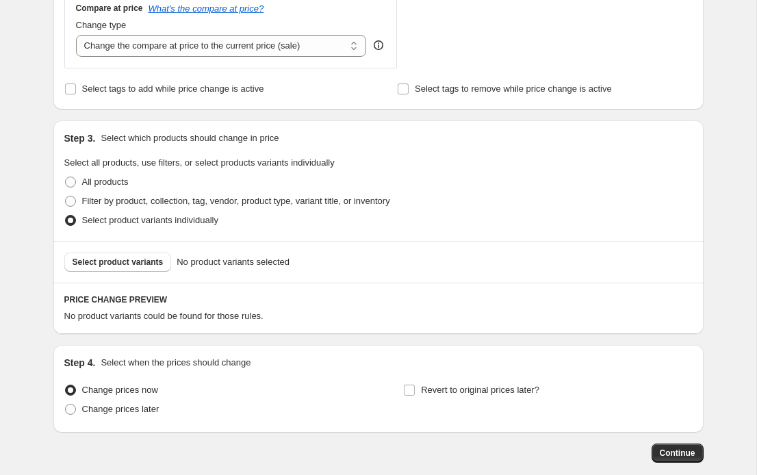
click at [126, 272] on div "Select product variants No product variants selected" at bounding box center [378, 262] width 651 height 42
click at [129, 259] on span "Select product variants" at bounding box center [118, 262] width 91 height 11
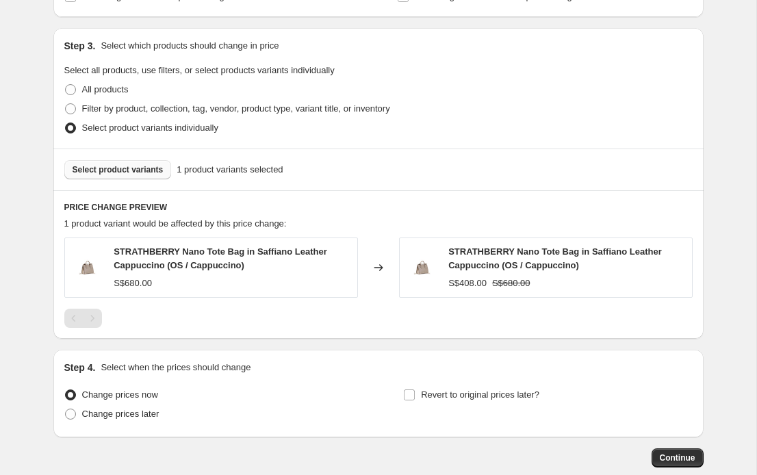
scroll to position [684, 0]
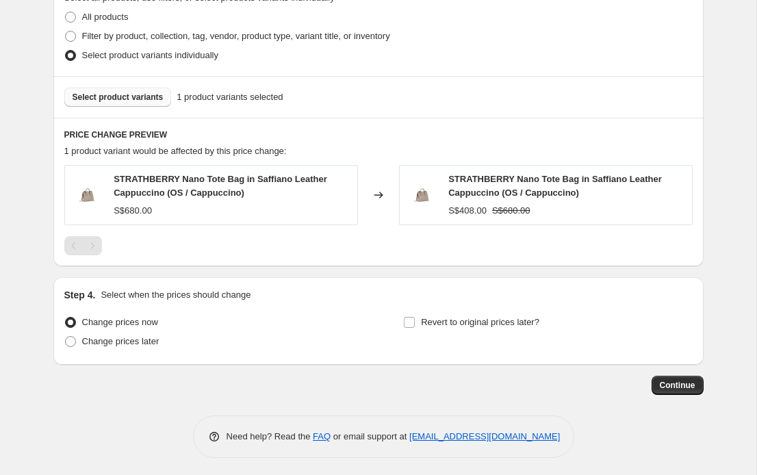
click at [137, 101] on button "Select product variants" at bounding box center [118, 97] width 108 height 19
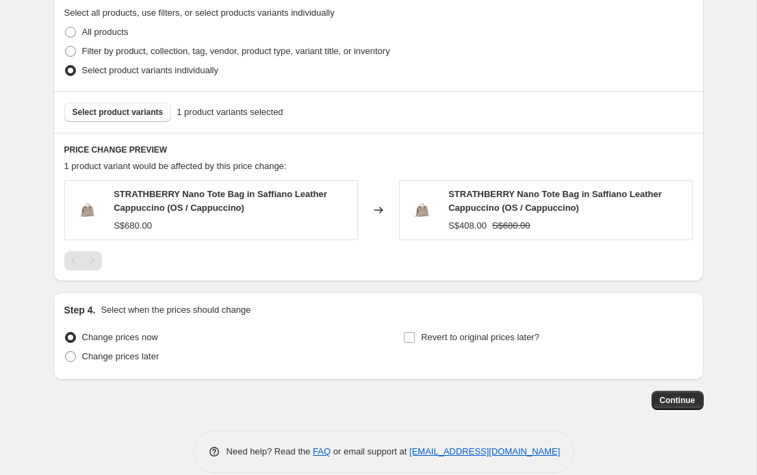
scroll to position [673, 0]
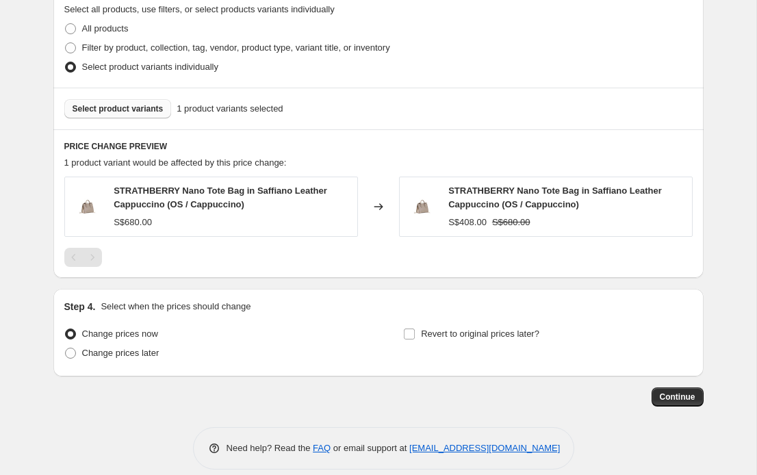
click at [132, 109] on span "Select product variants" at bounding box center [118, 108] width 91 height 11
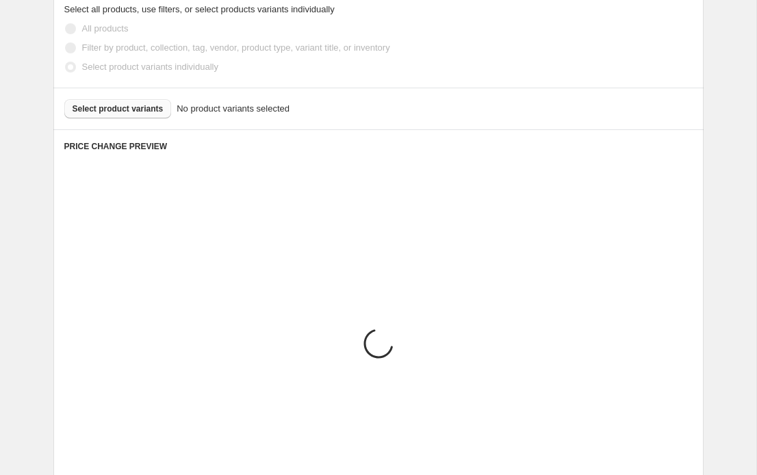
scroll to position [587, 0]
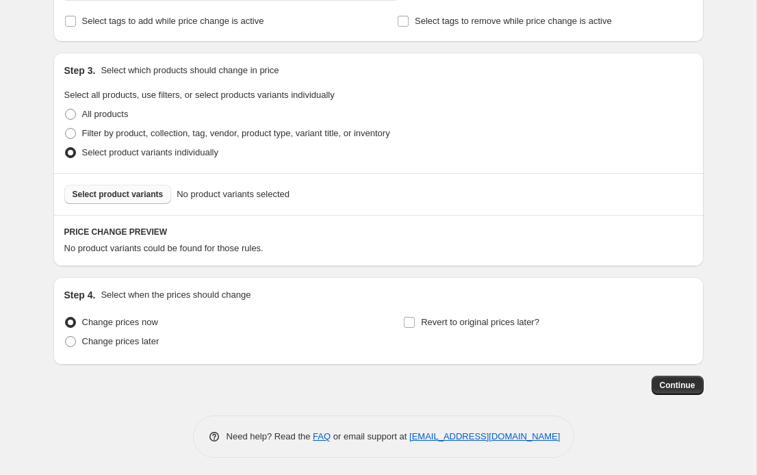
click at [136, 189] on span "Select product variants" at bounding box center [118, 194] width 91 height 11
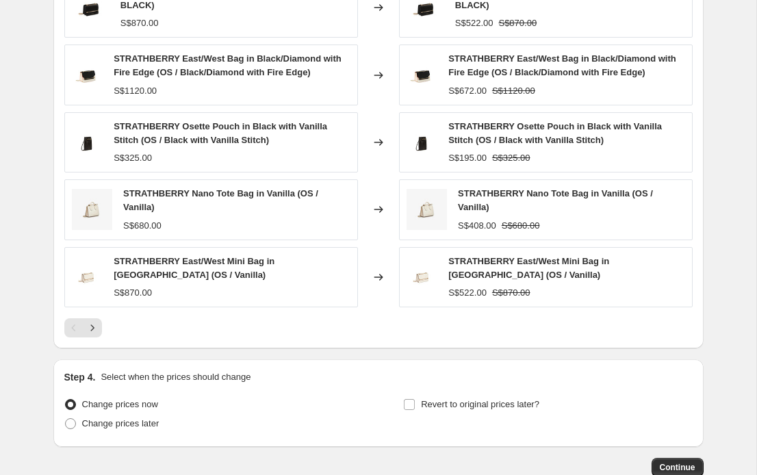
scroll to position [916, 0]
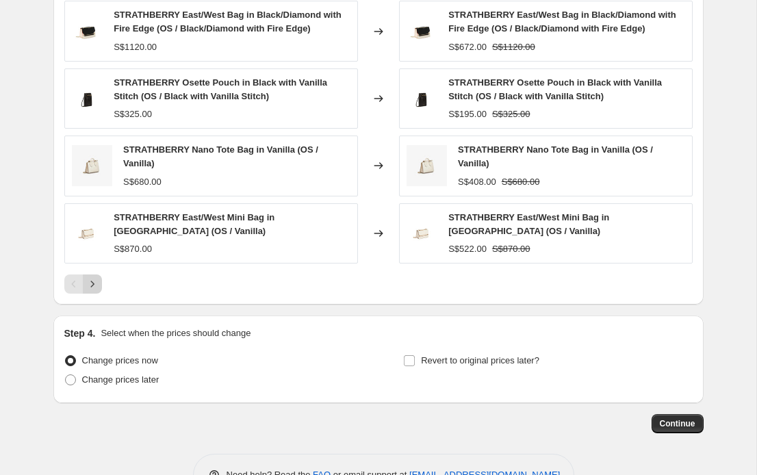
click at [94, 281] on icon "Next" at bounding box center [93, 284] width 14 height 14
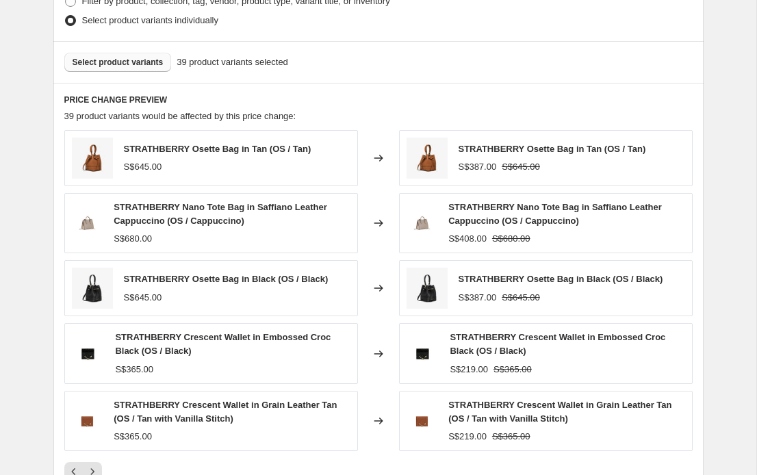
scroll to position [590, 0]
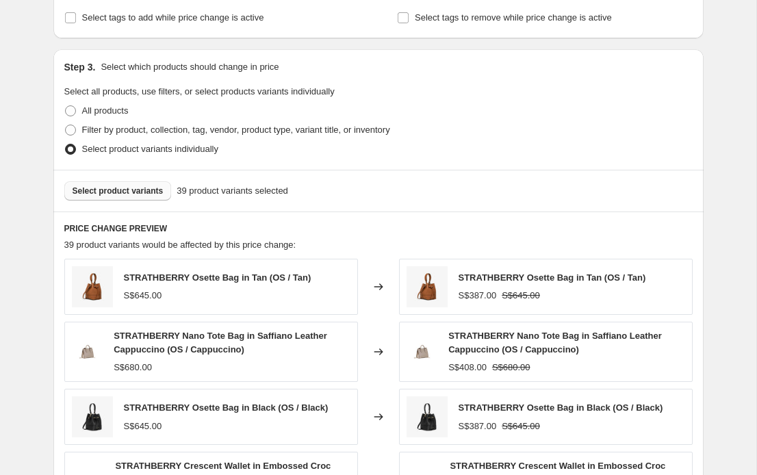
click at [128, 186] on span "Select product variants" at bounding box center [118, 191] width 91 height 11
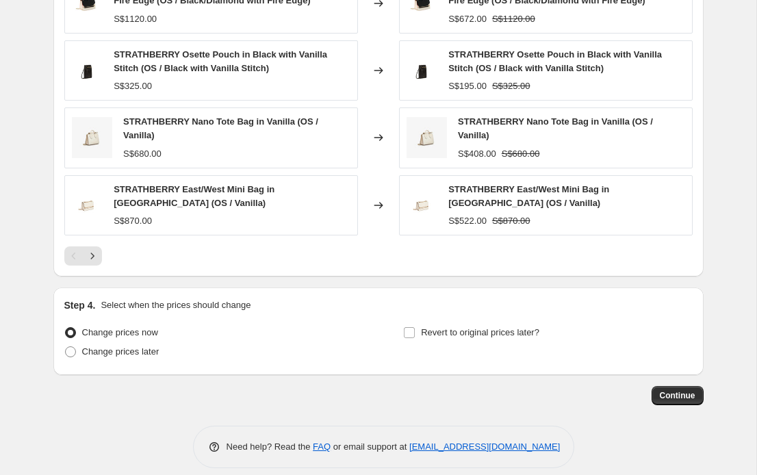
scroll to position [951, 0]
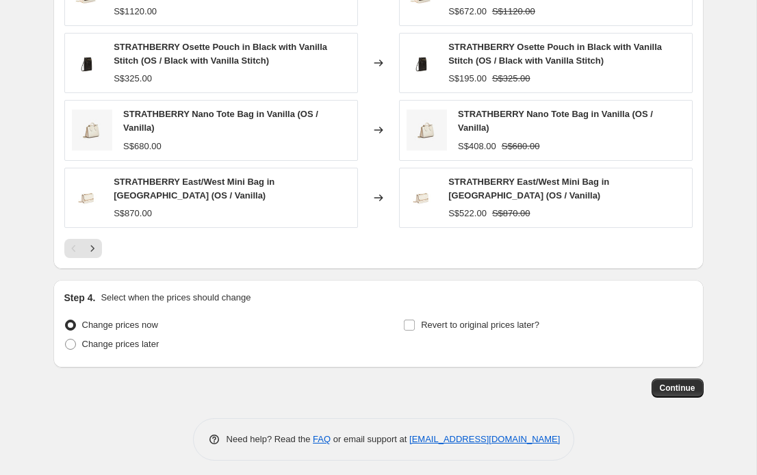
click at [690, 379] on button "Continue" at bounding box center [678, 388] width 52 height 19
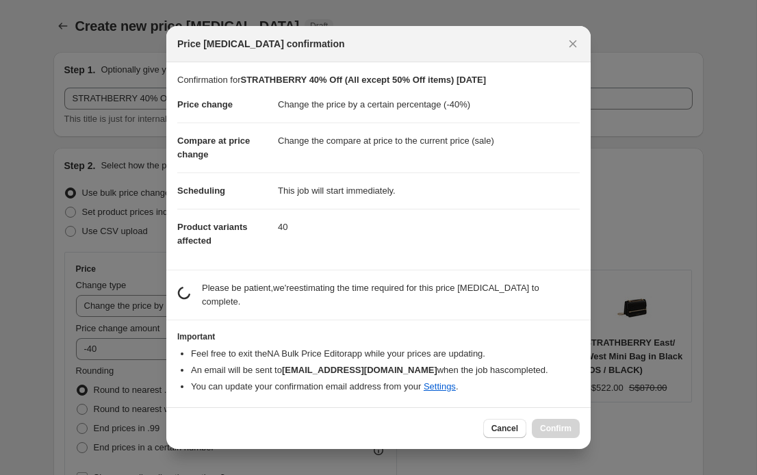
scroll to position [0, 0]
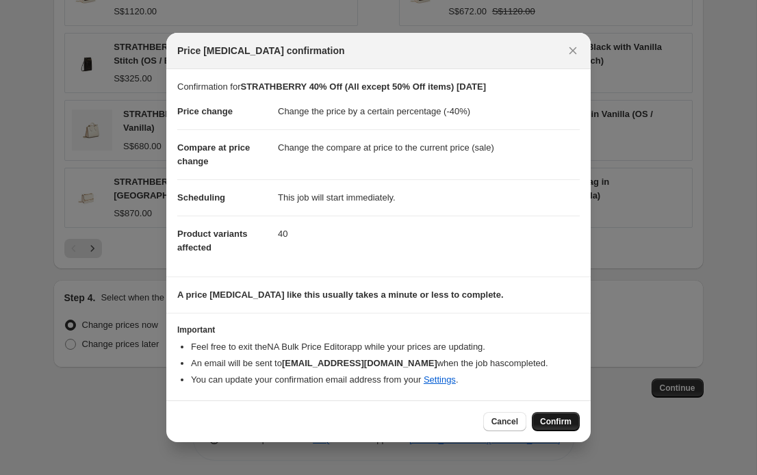
click at [559, 423] on span "Confirm" at bounding box center [556, 421] width 32 height 11
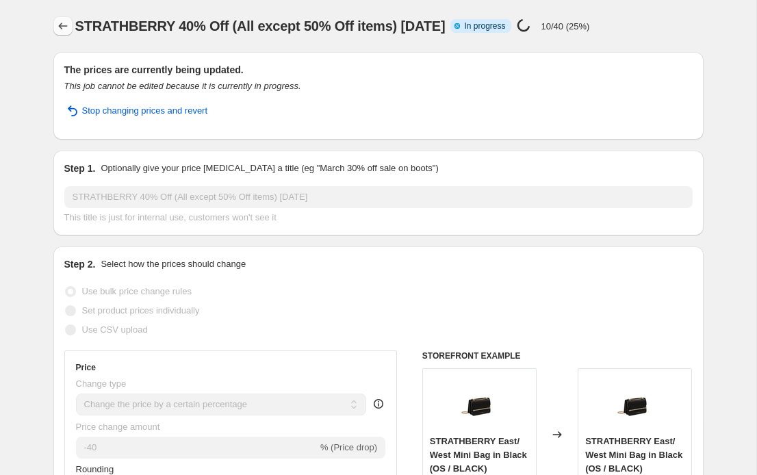
click at [63, 23] on icon "Price change jobs" at bounding box center [63, 26] width 14 height 14
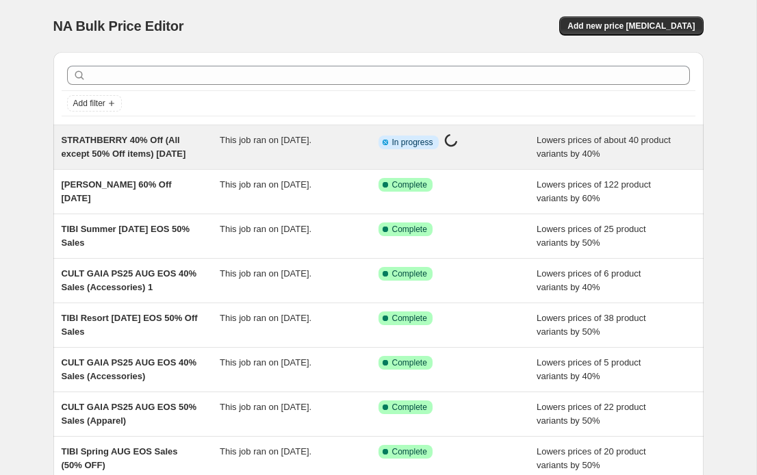
click at [142, 153] on span "STRATHBERRY 40% Off (All except 50% Off items) [DATE]" at bounding box center [124, 147] width 125 height 24
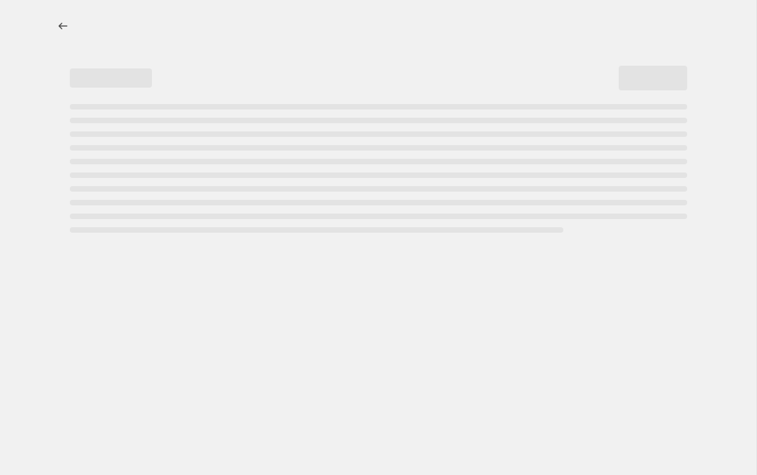
select select "percentage"
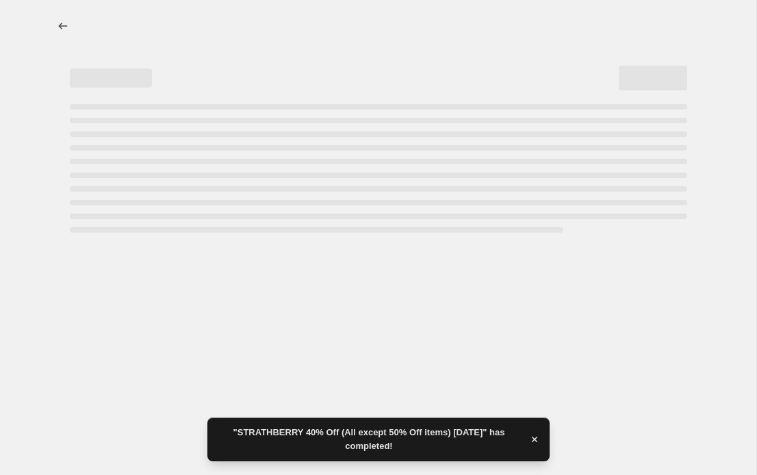
select select "percentage"
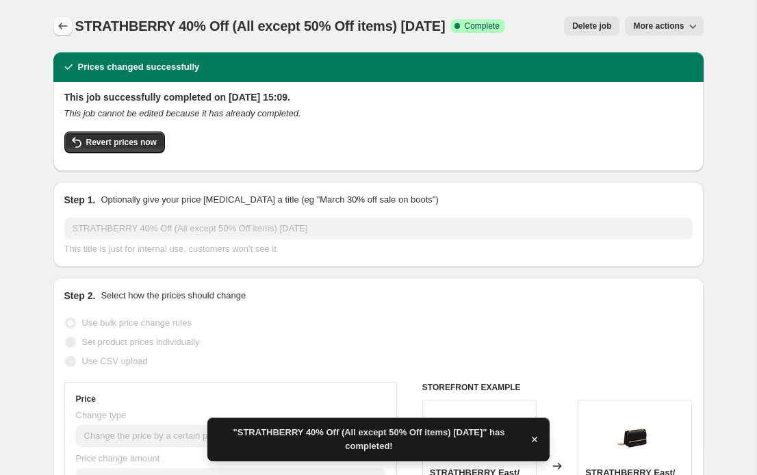
click at [66, 29] on icon "Price change jobs" at bounding box center [63, 26] width 14 height 14
